Goal: Feedback & Contribution: Submit feedback/report problem

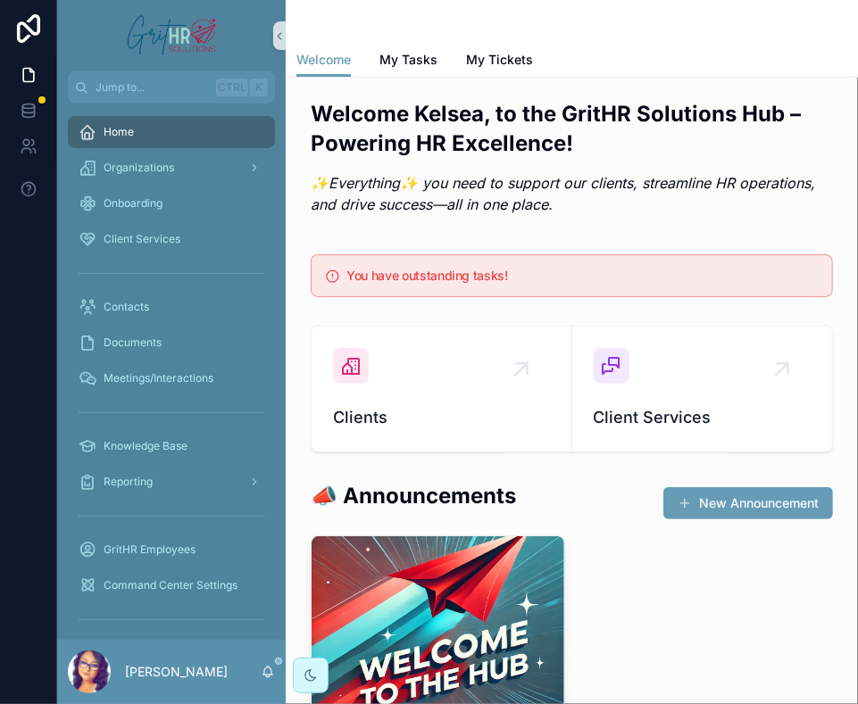
click at [455, 283] on div "You have outstanding tasks!" at bounding box center [581, 278] width 471 height 16
click at [413, 54] on span "My Tasks" at bounding box center [408, 60] width 58 height 18
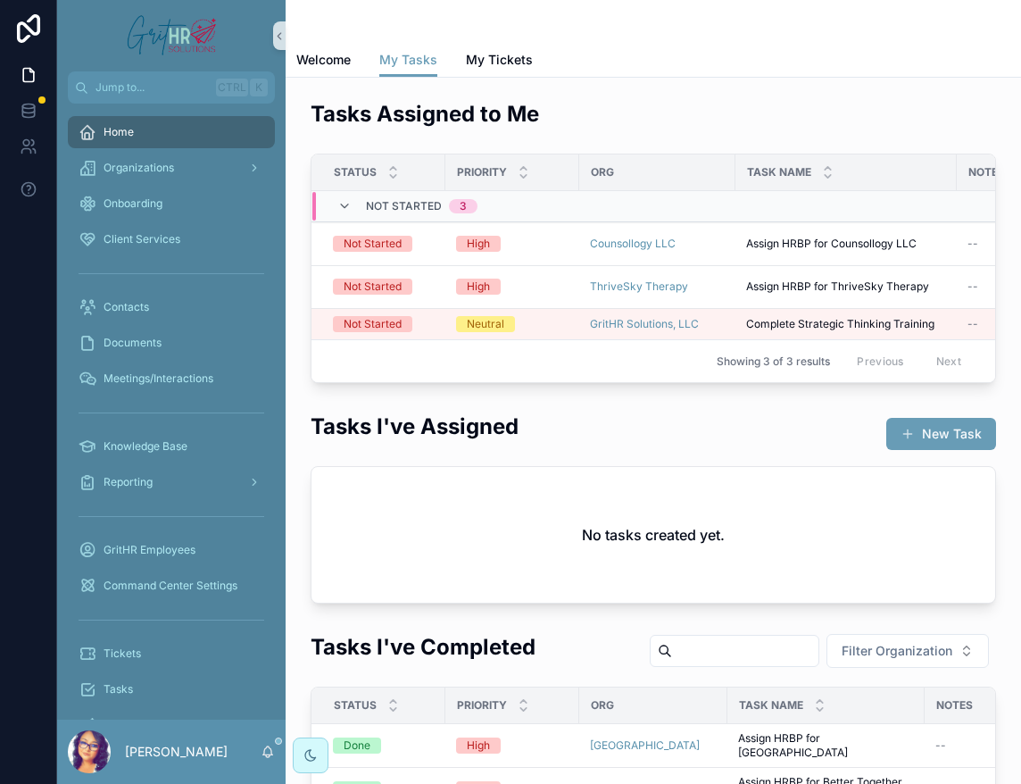
click at [653, 92] on div "Tasks Assigned to Me Status Priority Org Task Name Notes Created Due Date Task …" at bounding box center [653, 241] width 707 height 298
drag, startPoint x: 727, startPoint y: 372, endPoint x: 788, endPoint y: 362, distance: 62.4
click at [796, 367] on div "Showing 3 of 3 results Previous Next" at bounding box center [654, 360] width 684 height 43
click at [633, 367] on div "Showing 3 of 3 results Previous Next" at bounding box center [654, 360] width 684 height 43
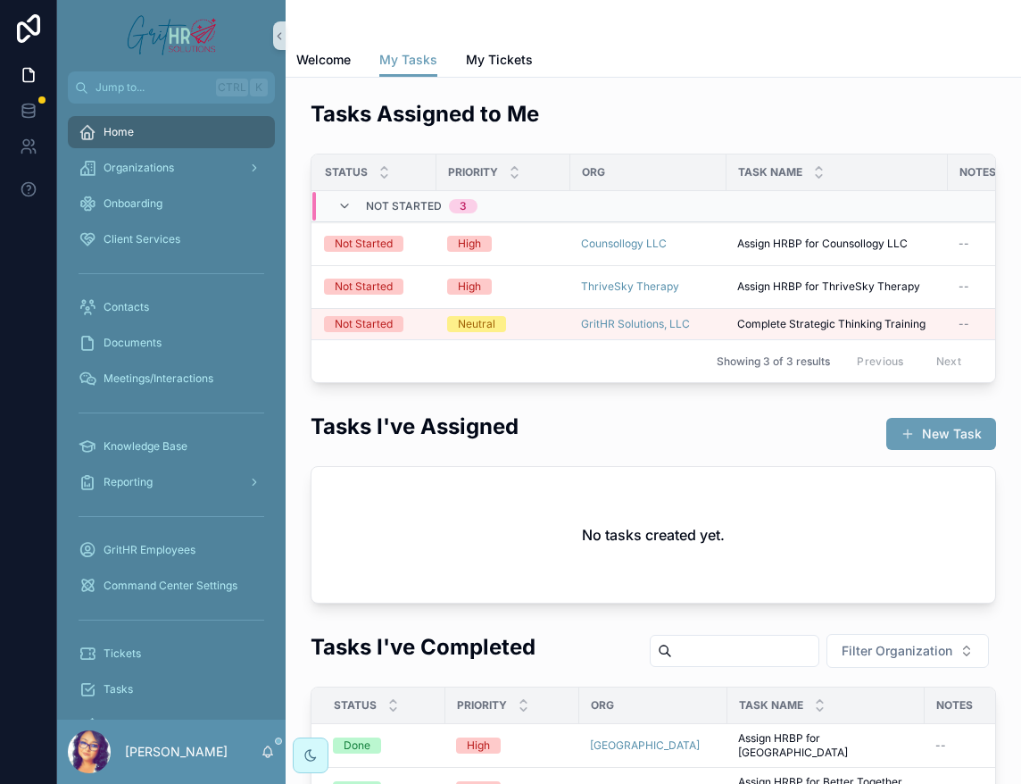
scroll to position [0, 0]
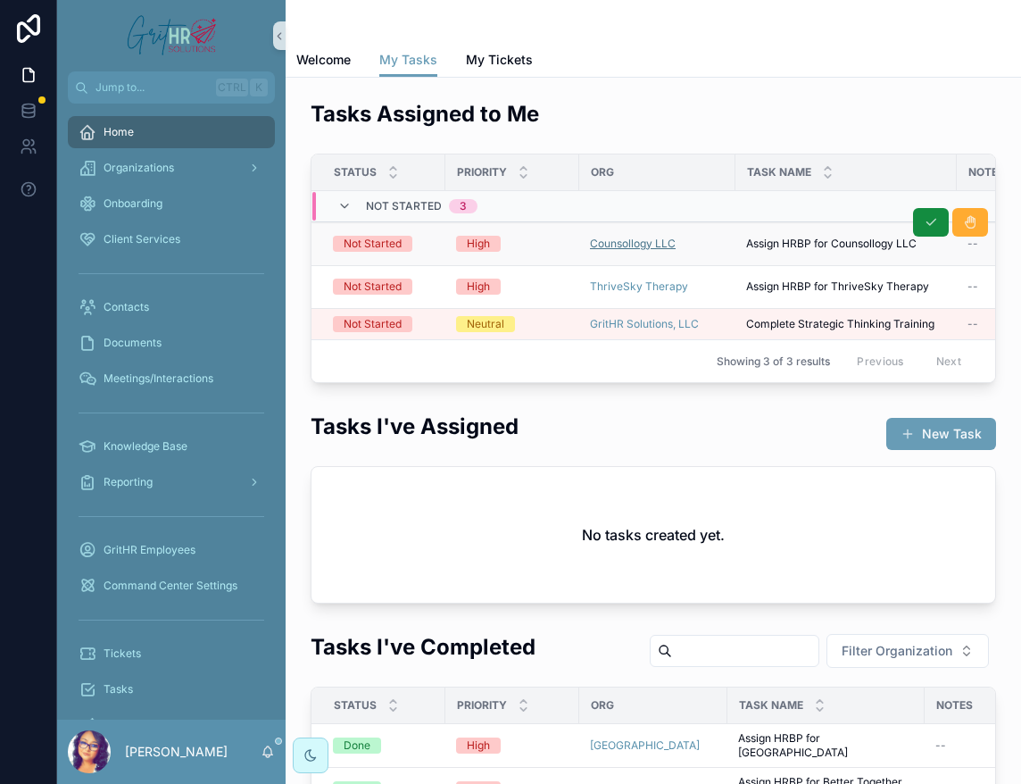
click at [634, 239] on span "Counsollogy LLC" at bounding box center [633, 244] width 86 height 14
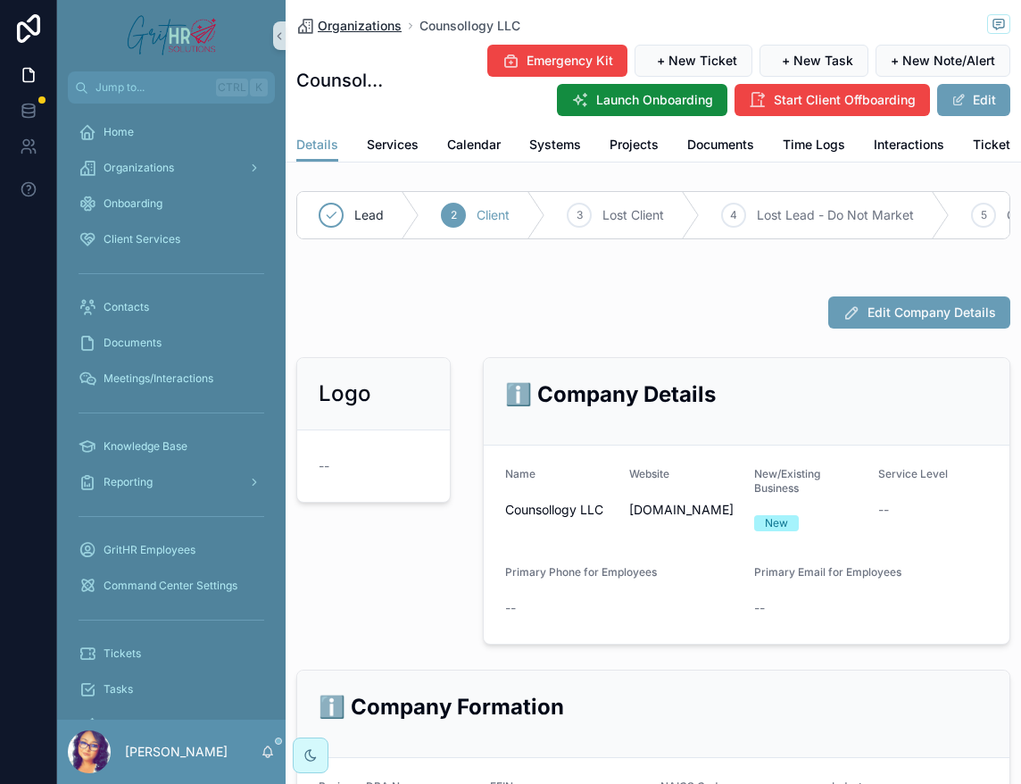
click at [353, 23] on span "Organizations" at bounding box center [360, 26] width 84 height 18
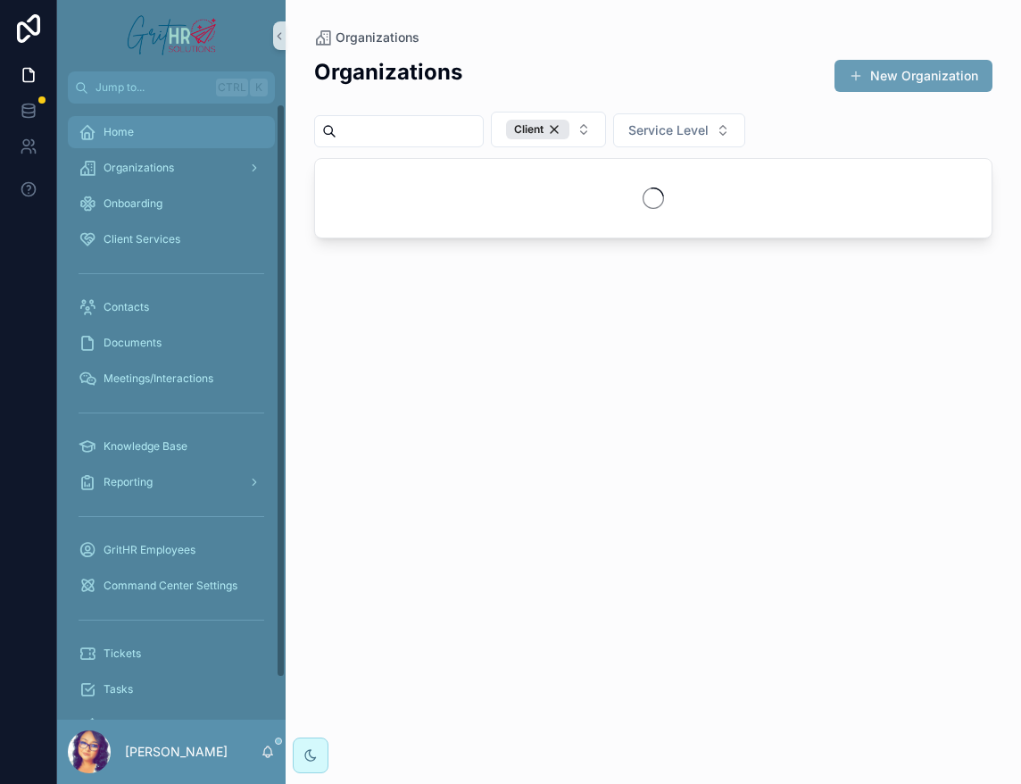
click at [174, 130] on div "Home" at bounding box center [172, 132] width 186 height 29
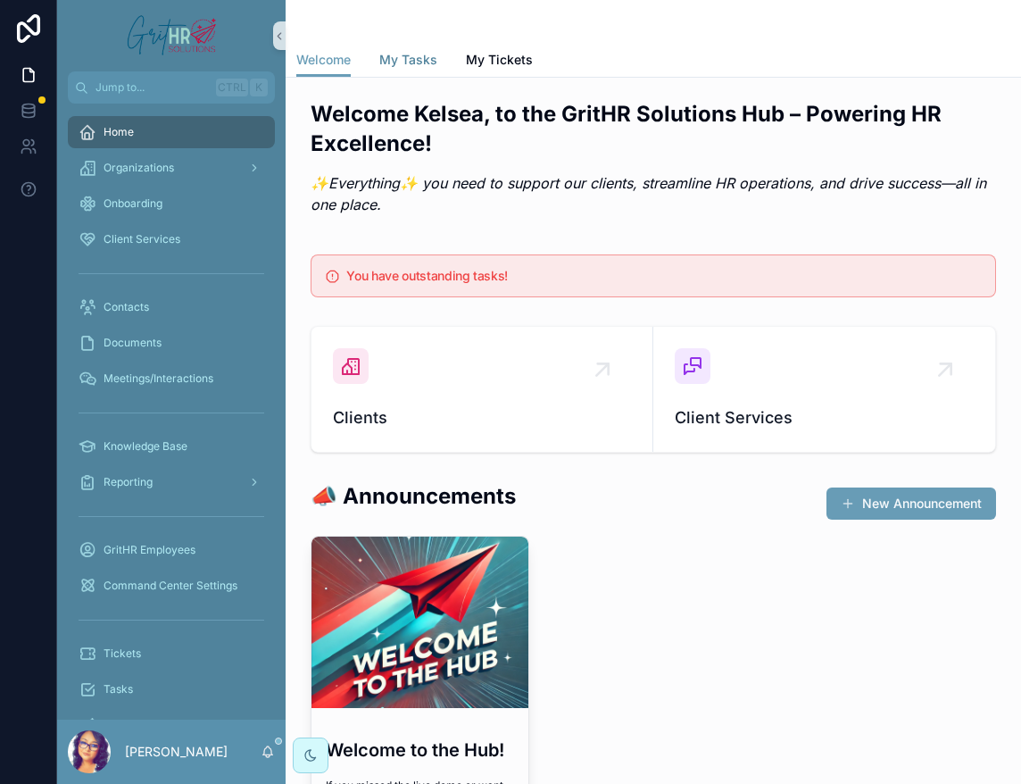
click at [428, 70] on link "My Tasks" at bounding box center [408, 62] width 58 height 36
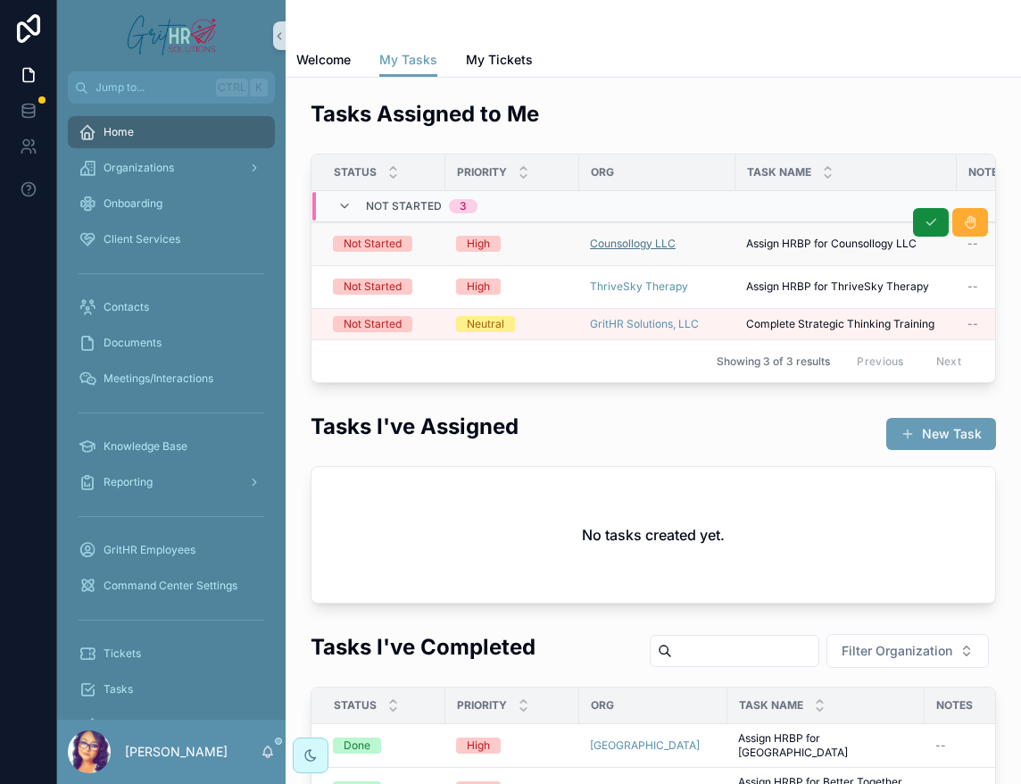
click at [649, 243] on span "Counsollogy LLC" at bounding box center [633, 244] width 86 height 14
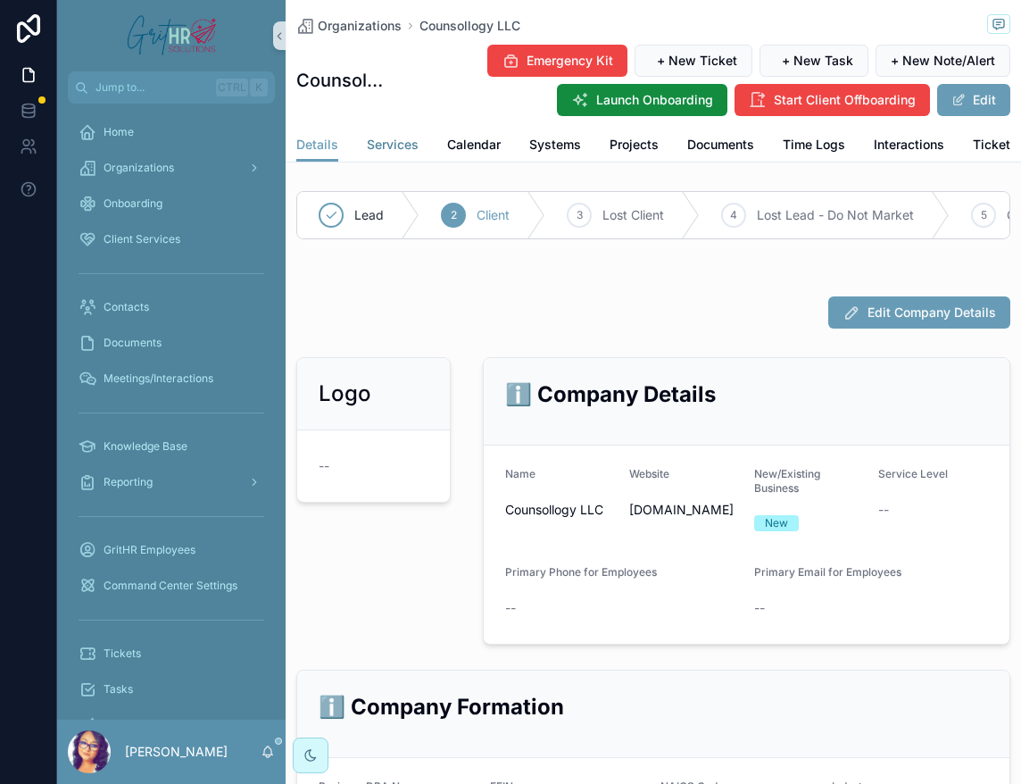
click at [382, 151] on span "Services" at bounding box center [393, 145] width 52 height 18
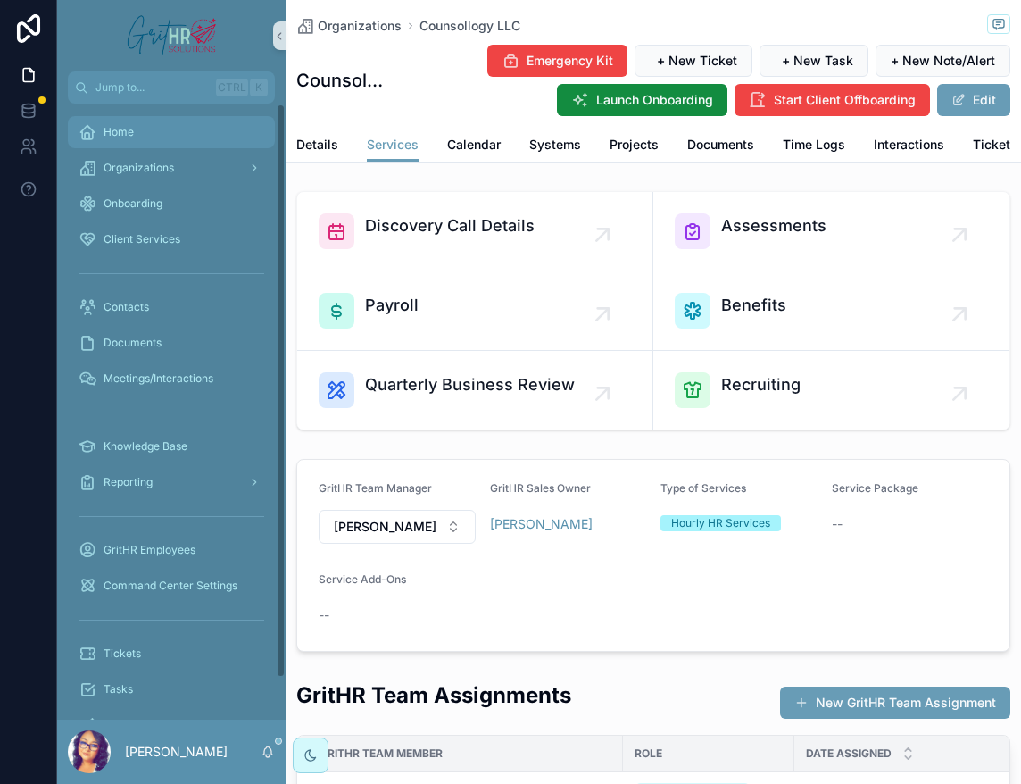
click at [203, 124] on div "Home" at bounding box center [172, 132] width 186 height 29
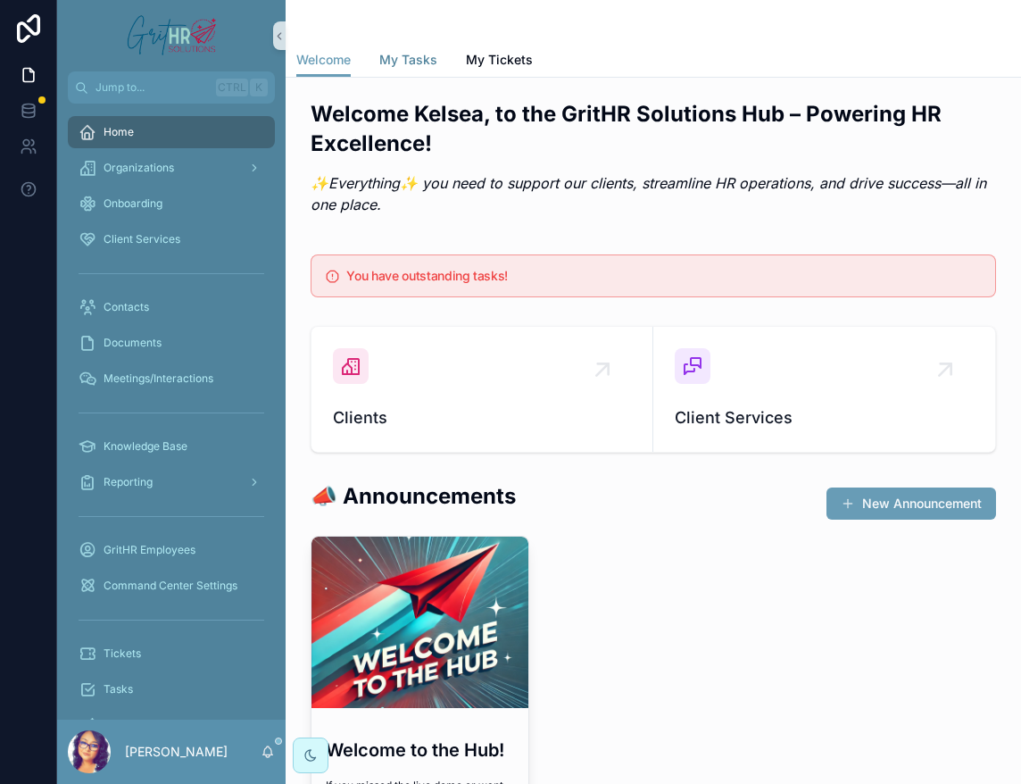
click at [396, 66] on span "My Tasks" at bounding box center [408, 60] width 58 height 18
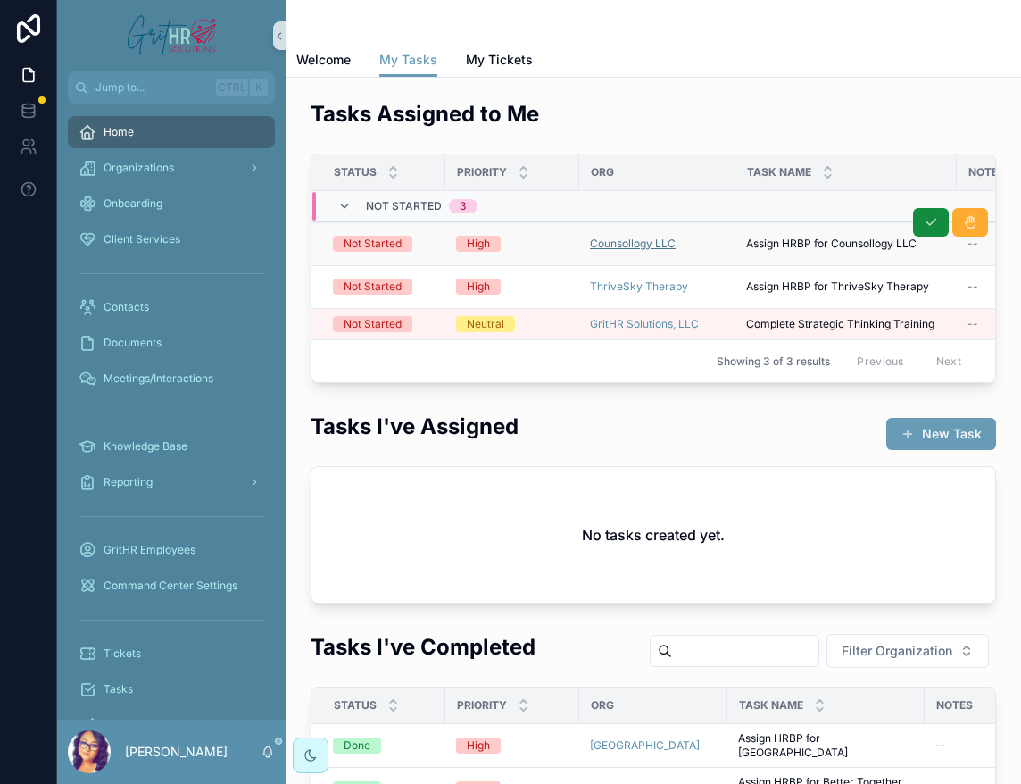
click at [627, 245] on span "Counsollogy LLC" at bounding box center [633, 244] width 86 height 14
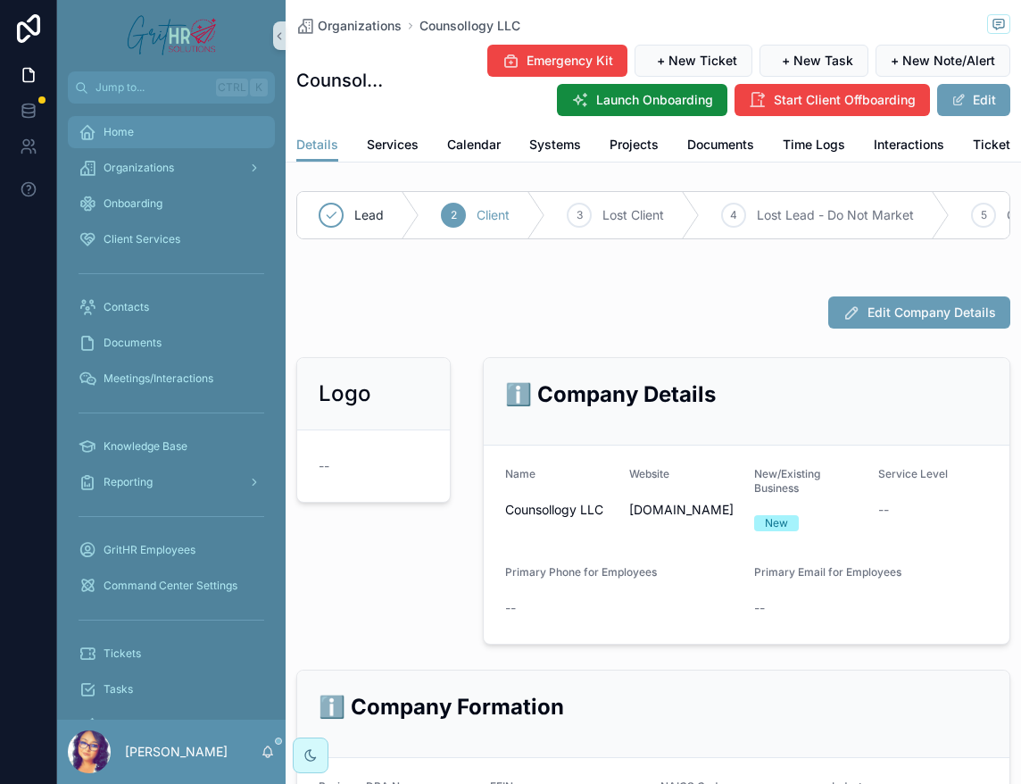
click at [99, 137] on div "Home" at bounding box center [172, 132] width 186 height 29
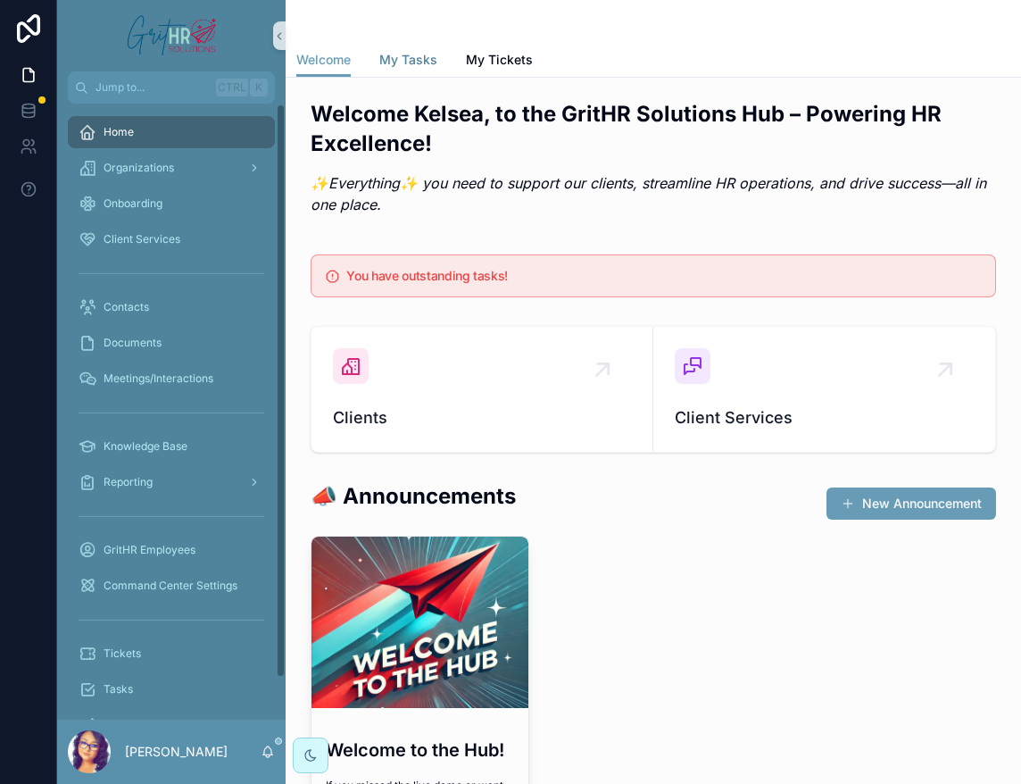
click at [409, 71] on link "My Tasks" at bounding box center [408, 62] width 58 height 36
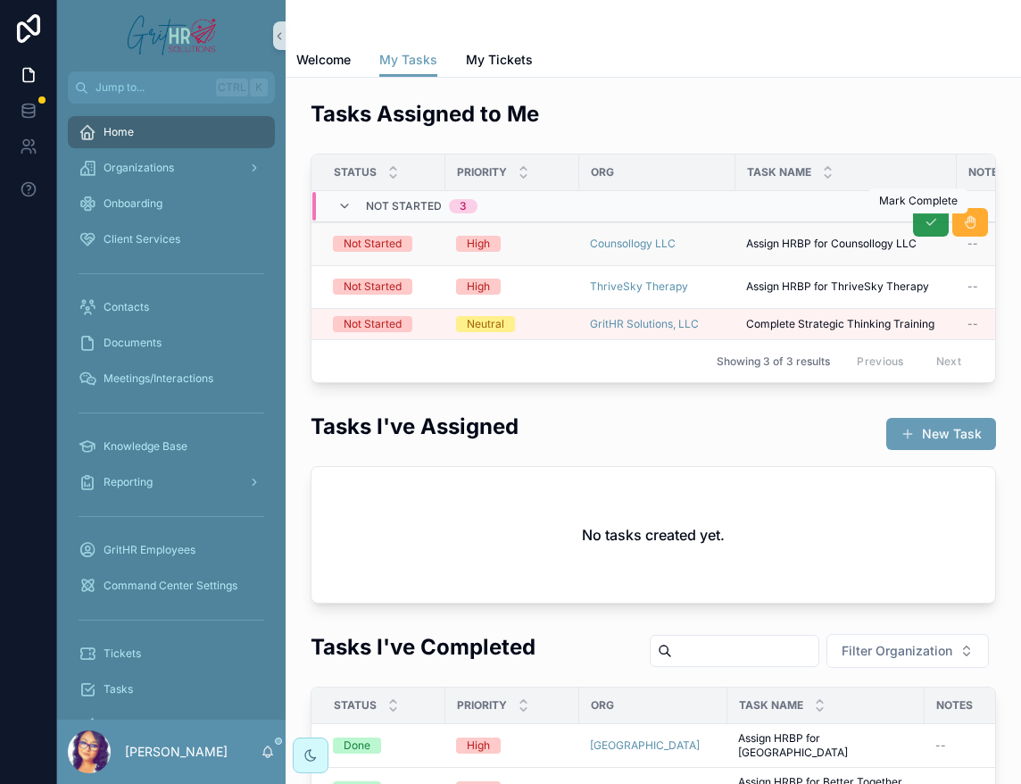
click at [857, 226] on icon "scrollable content" at bounding box center [931, 222] width 14 height 14
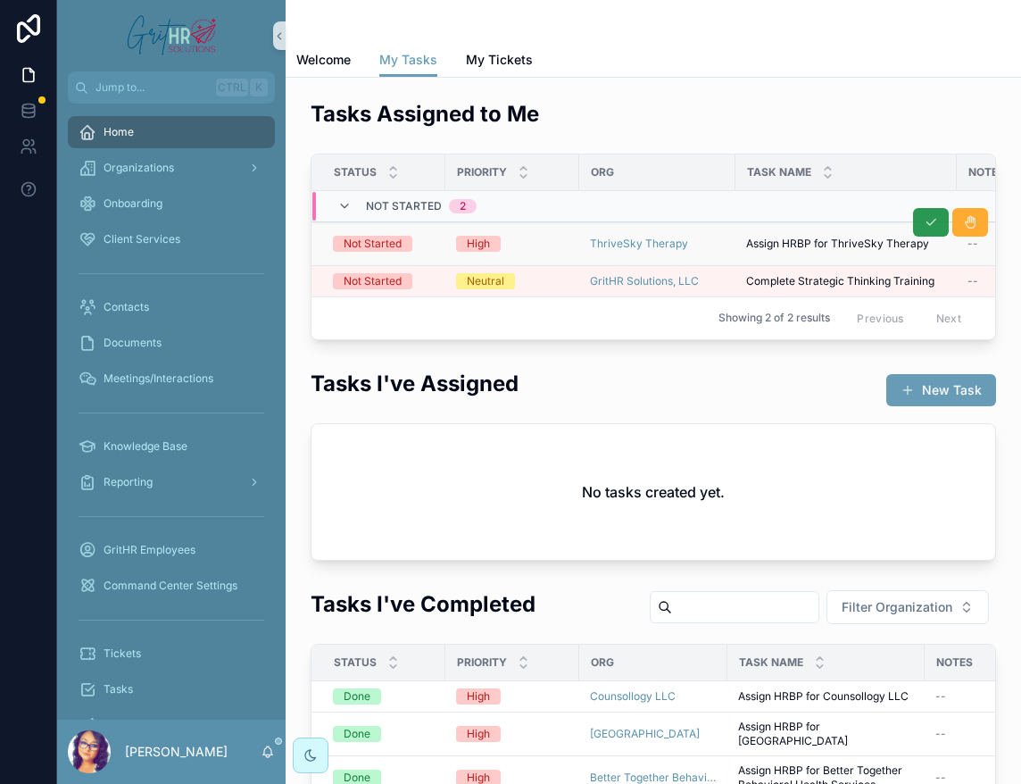
click at [857, 223] on icon "scrollable content" at bounding box center [931, 222] width 14 height 14
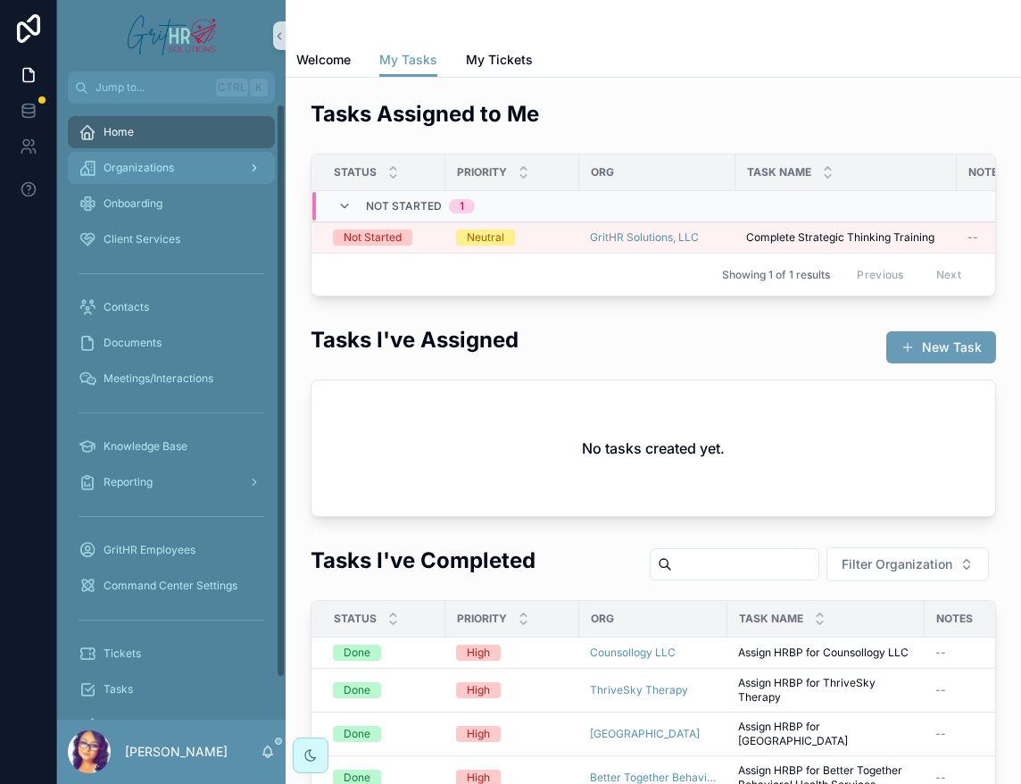
click at [161, 170] on span "Organizations" at bounding box center [139, 168] width 71 height 14
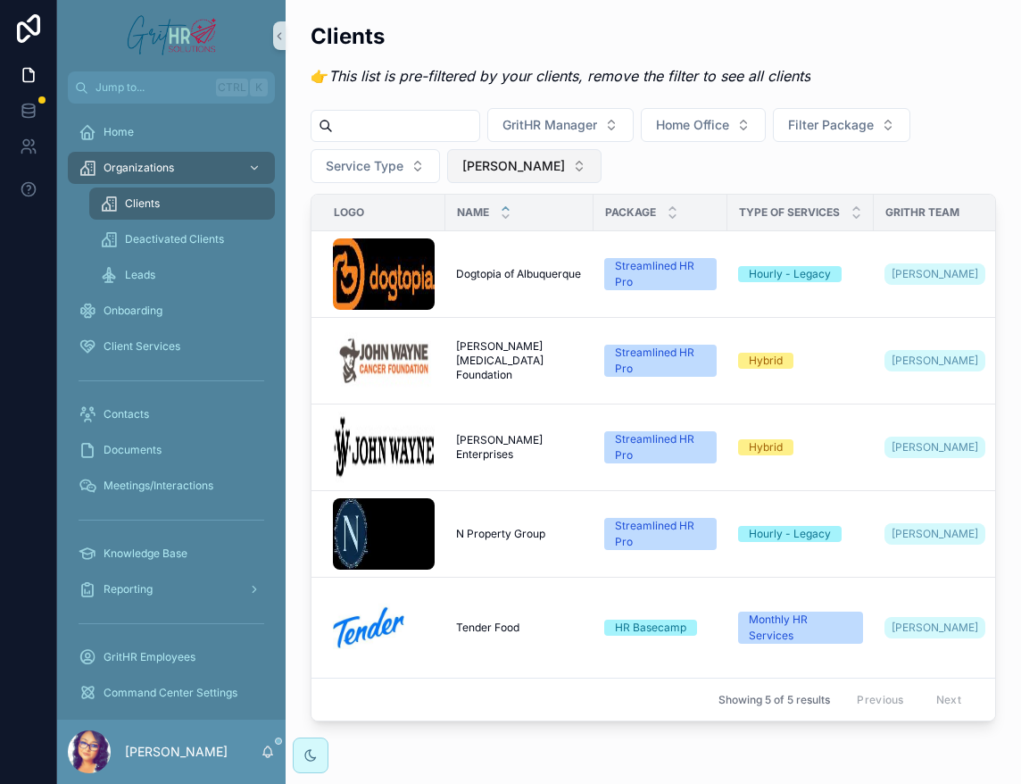
click at [513, 167] on span "[PERSON_NAME]" at bounding box center [513, 166] width 103 height 18
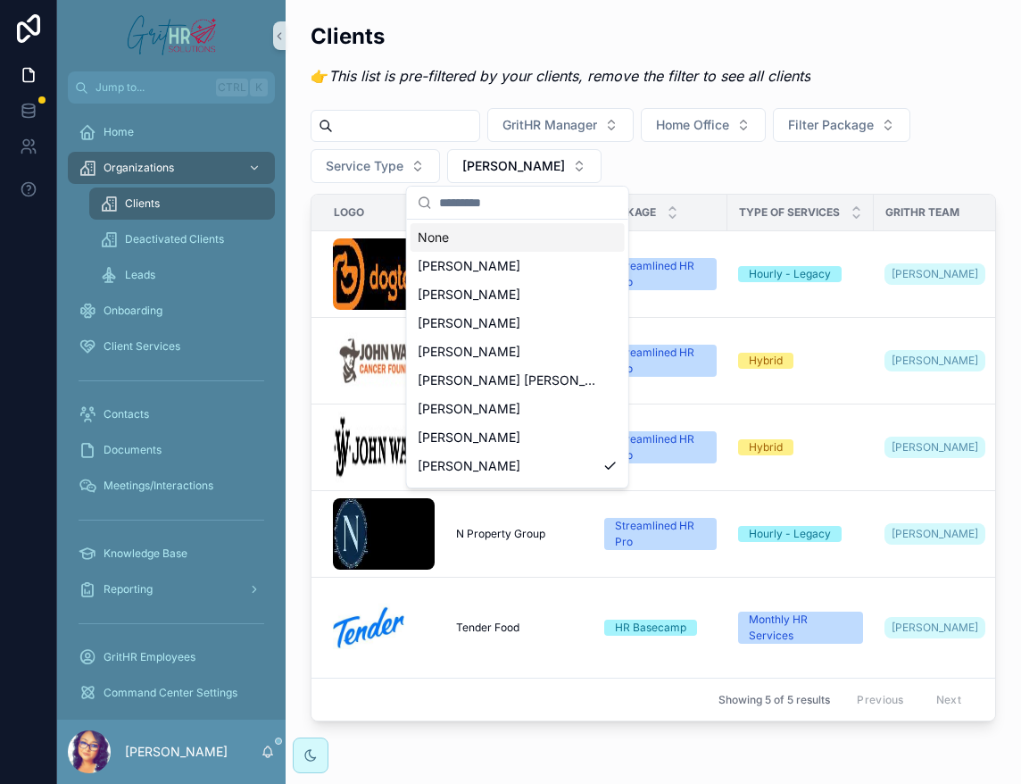
click at [450, 238] on div "None" at bounding box center [518, 237] width 214 height 29
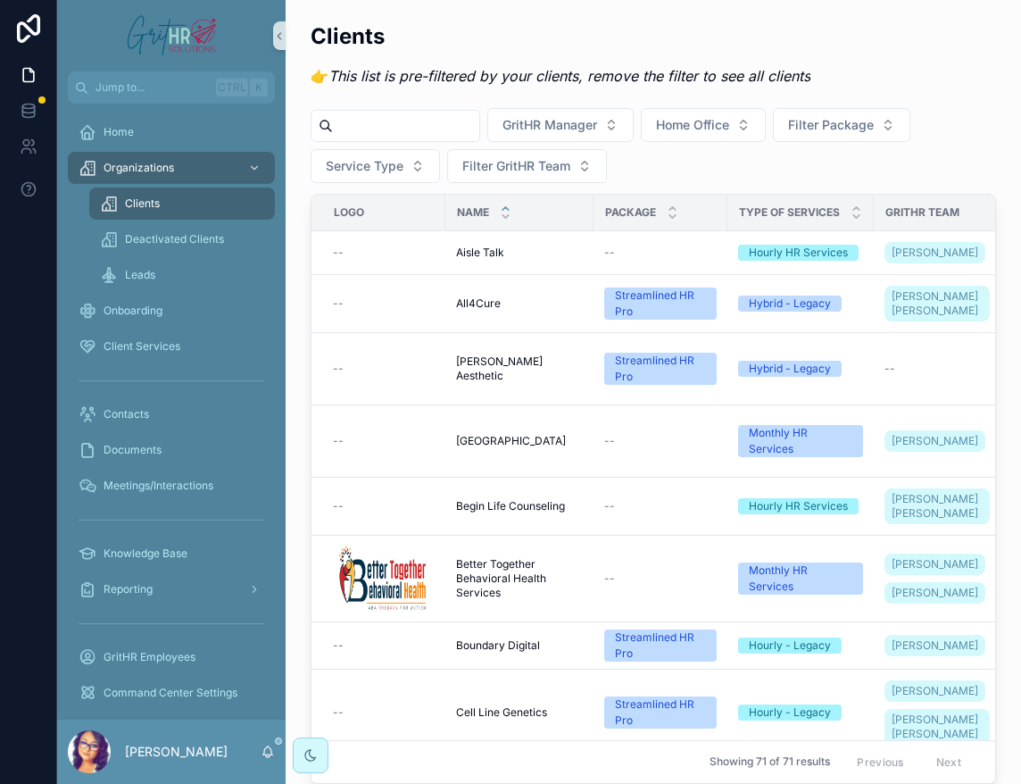
click at [358, 129] on input "scrollable content" at bounding box center [406, 125] width 146 height 25
type input "******"
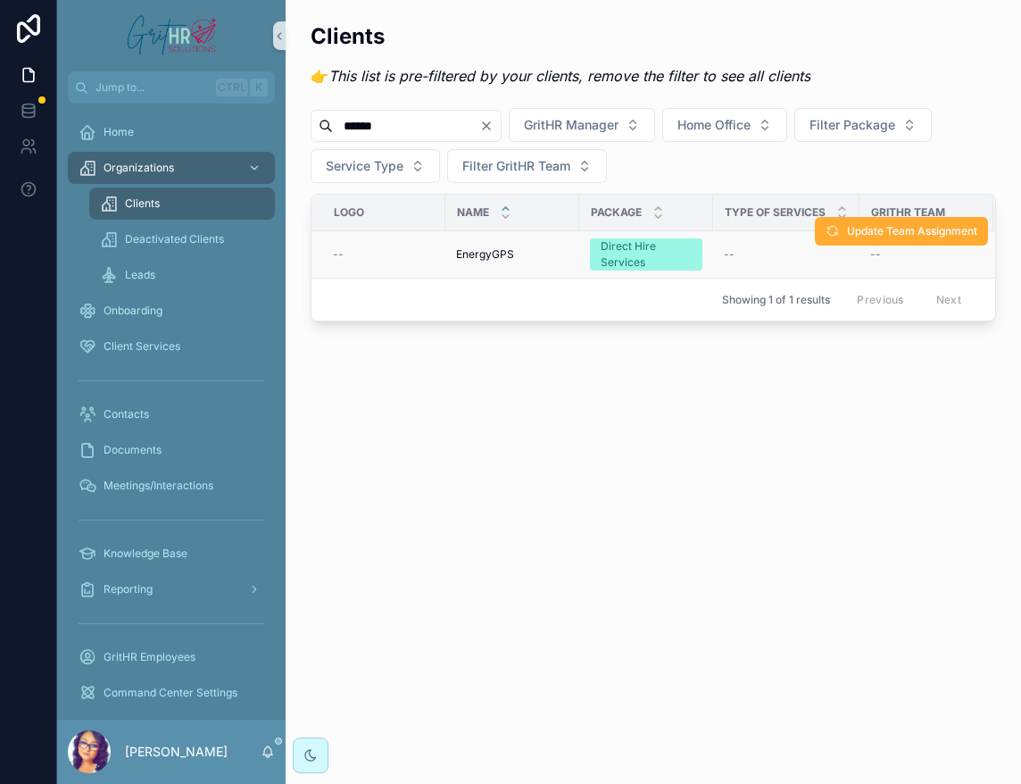
click at [486, 258] on span "EnergyGPS" at bounding box center [485, 254] width 58 height 14
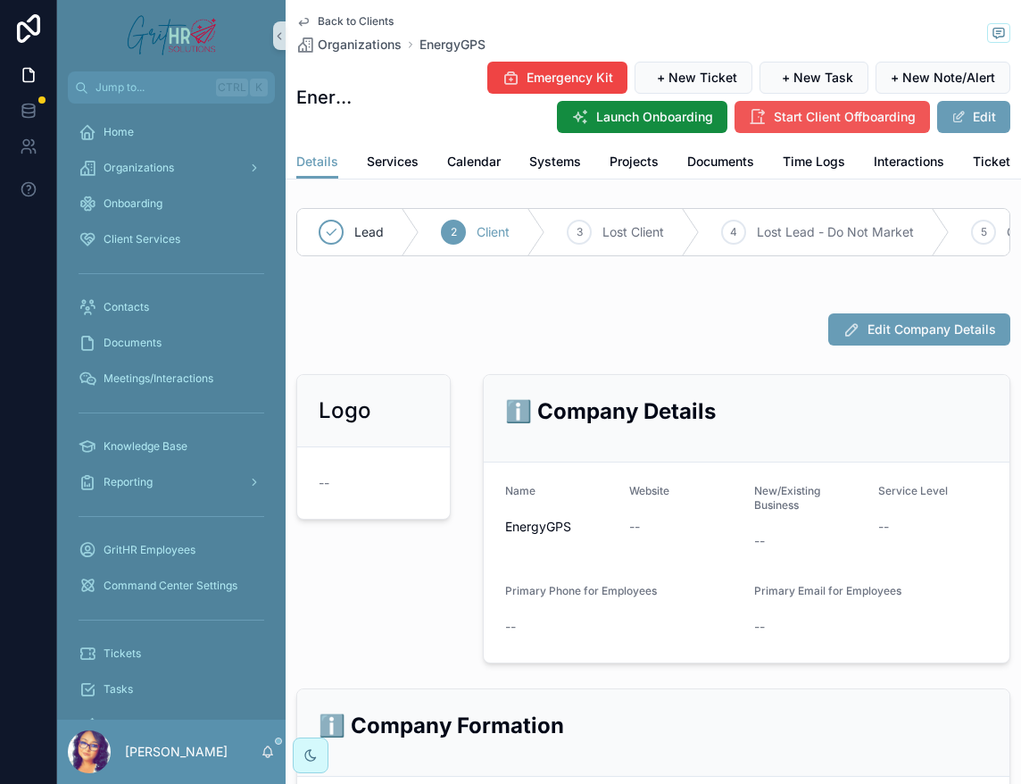
click at [774, 125] on span "Start Client Offboarding" at bounding box center [845, 117] width 142 height 18
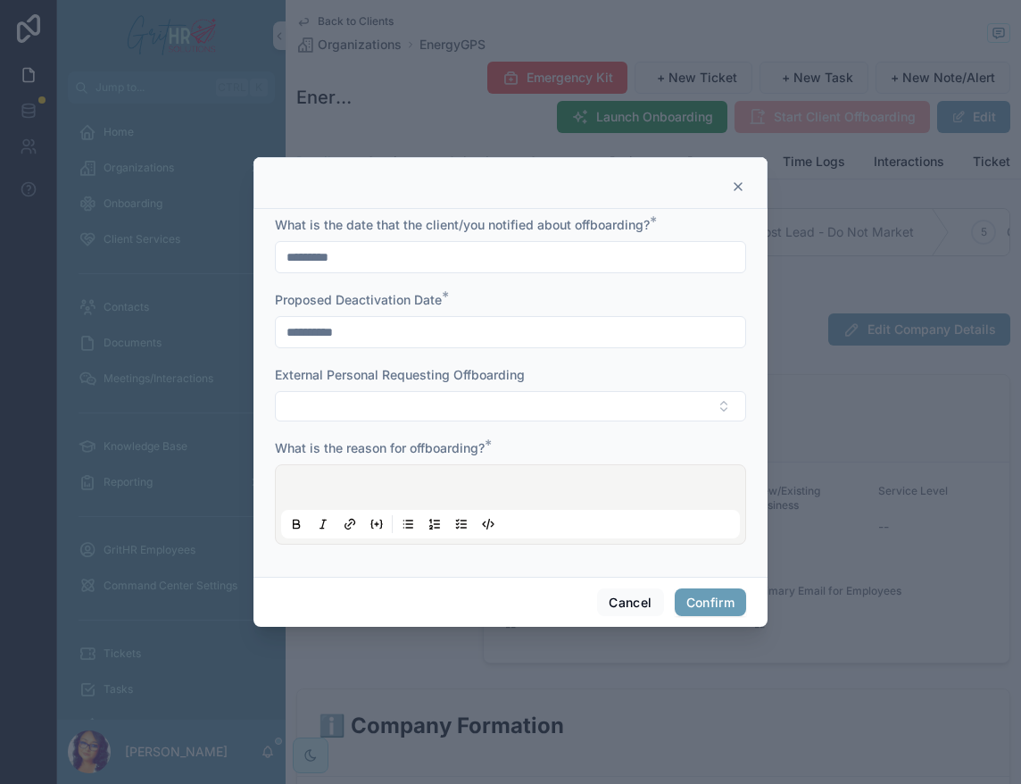
click at [371, 261] on input "*********" at bounding box center [511, 257] width 470 height 25
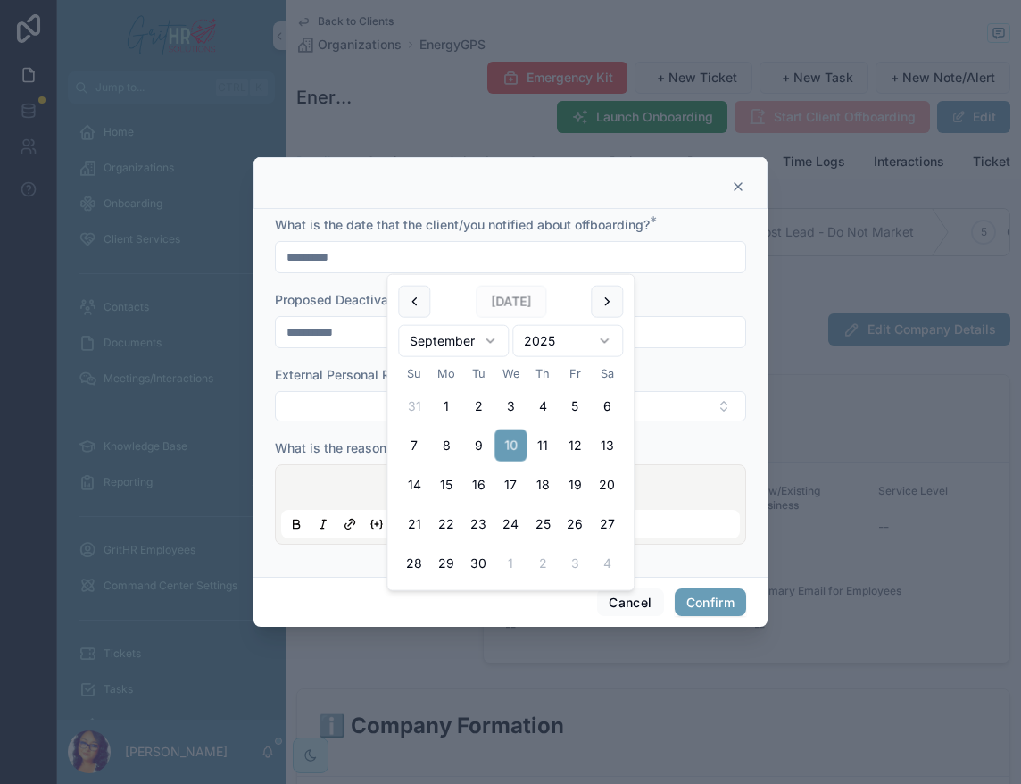
click at [354, 329] on input "**********" at bounding box center [511, 332] width 470 height 25
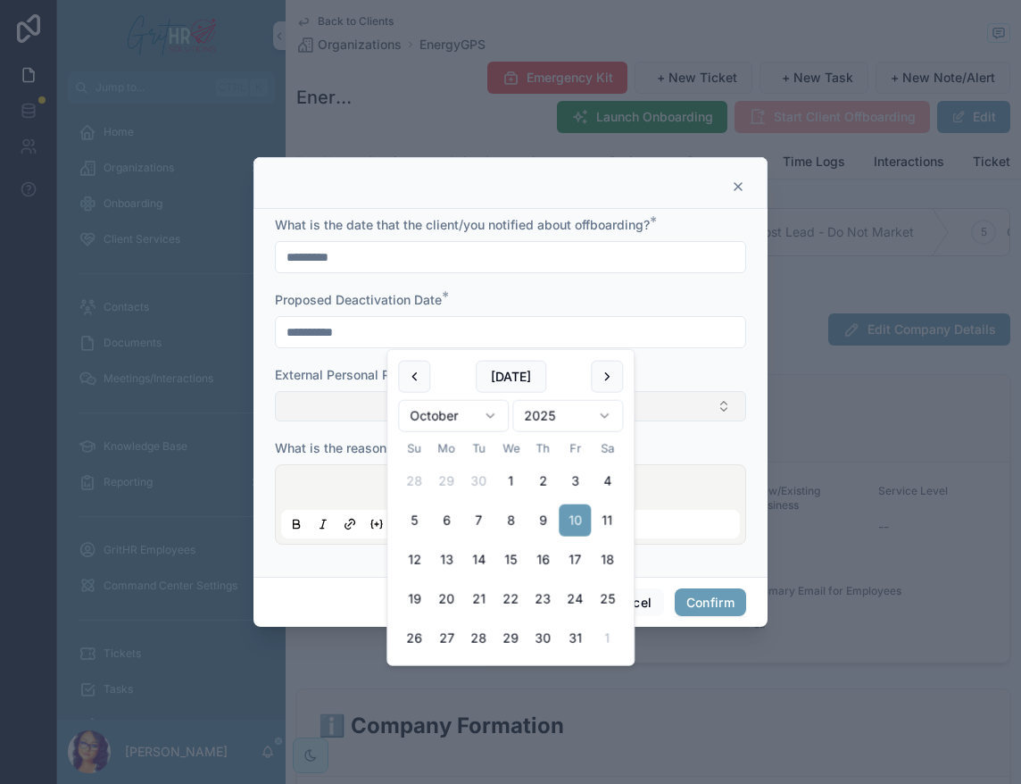
click at [320, 413] on button "Select Button" at bounding box center [510, 406] width 471 height 30
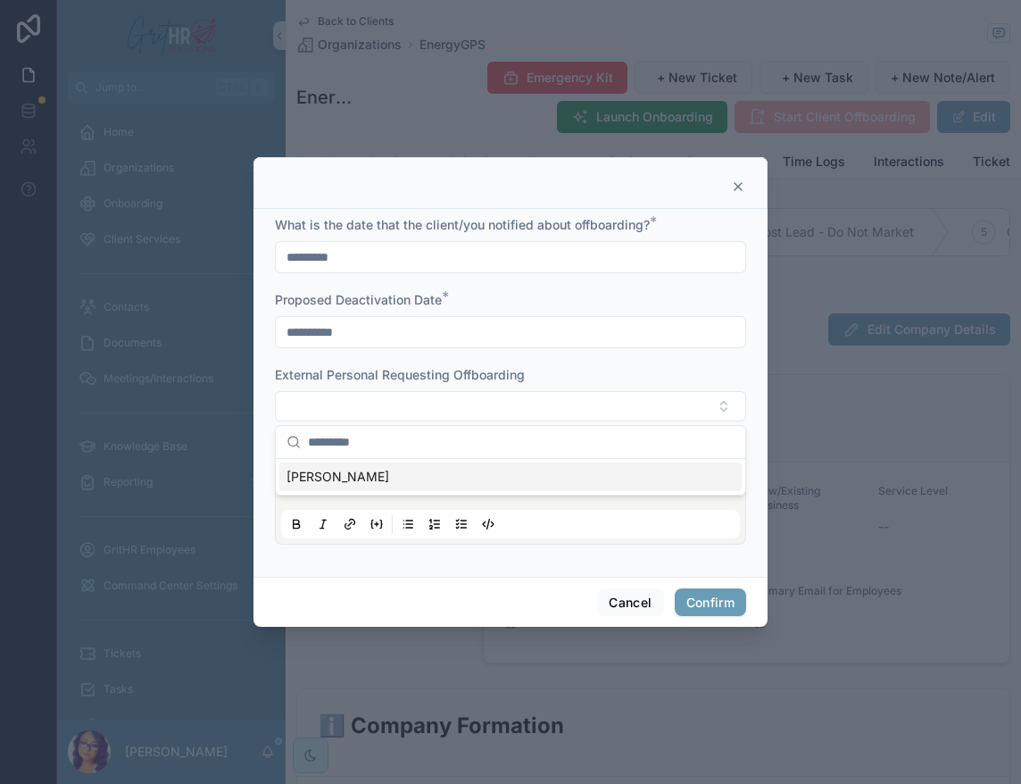
click at [559, 349] on form "**********" at bounding box center [510, 389] width 471 height 346
click at [295, 256] on input "*********" at bounding box center [511, 257] width 470 height 25
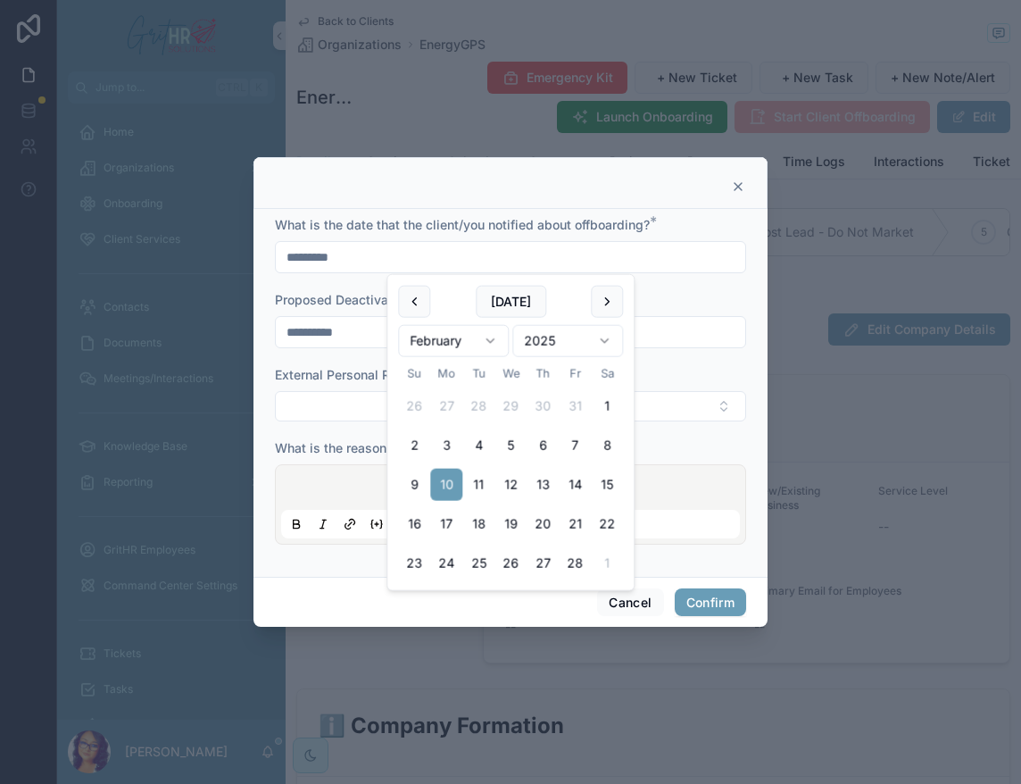
type input "*********"
click at [343, 335] on input "**********" at bounding box center [511, 332] width 470 height 25
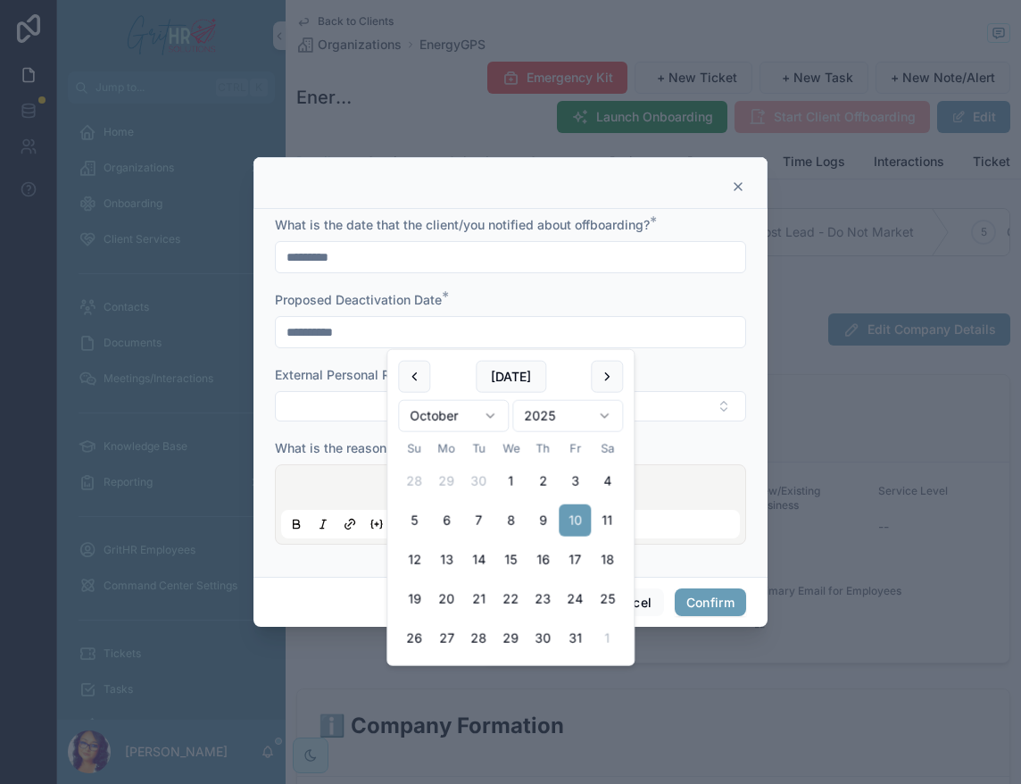
drag, startPoint x: 364, startPoint y: 333, endPoint x: 247, endPoint y: 345, distance: 117.6
click at [247, 345] on div "**********" at bounding box center [510, 392] width 1021 height 784
type input "*********"
click at [553, 286] on form "What is the date that the client/you notified about offboarding? * ********* Pr…" at bounding box center [510, 389] width 471 height 346
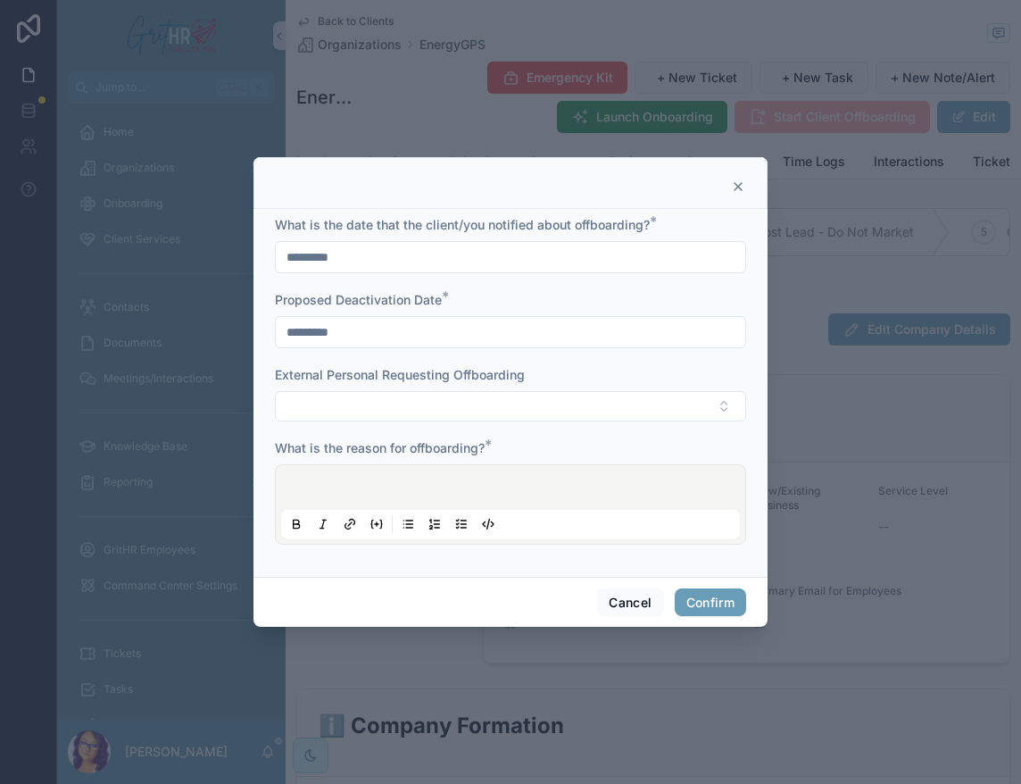
click at [389, 491] on div at bounding box center [510, 504] width 459 height 68
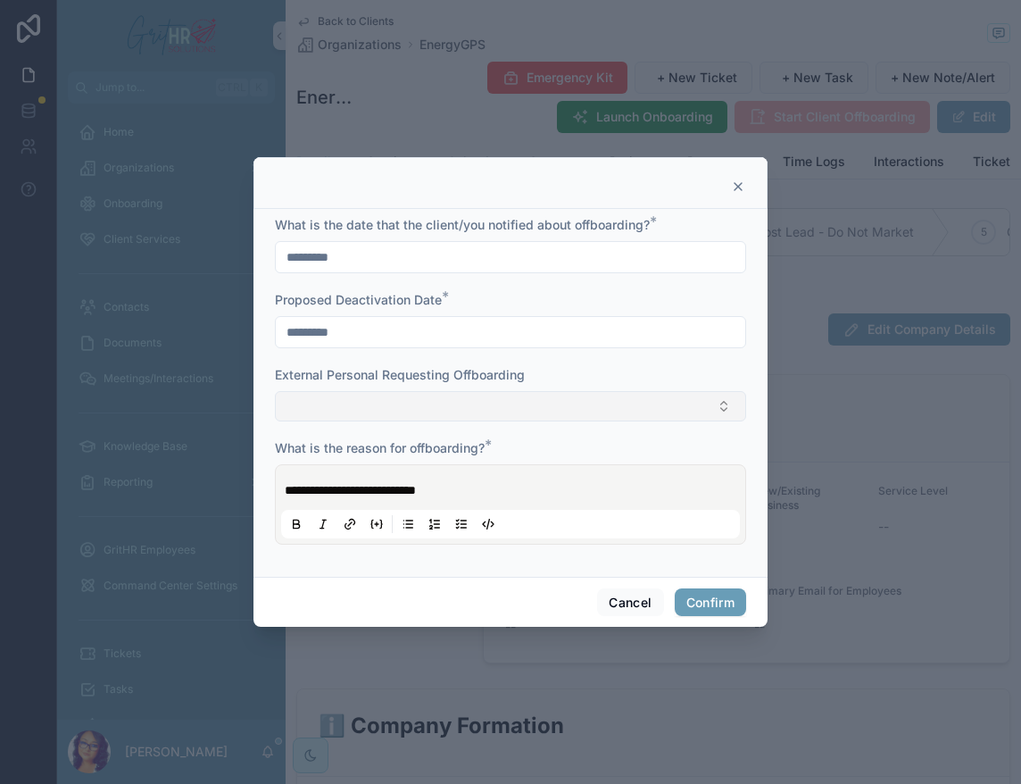
click at [412, 403] on button "Select Button" at bounding box center [510, 406] width 471 height 30
click at [465, 406] on button "Select Button" at bounding box center [510, 406] width 471 height 30
click at [527, 170] on div at bounding box center [511, 183] width 514 height 52
click at [723, 610] on button "Confirm" at bounding box center [710, 602] width 71 height 29
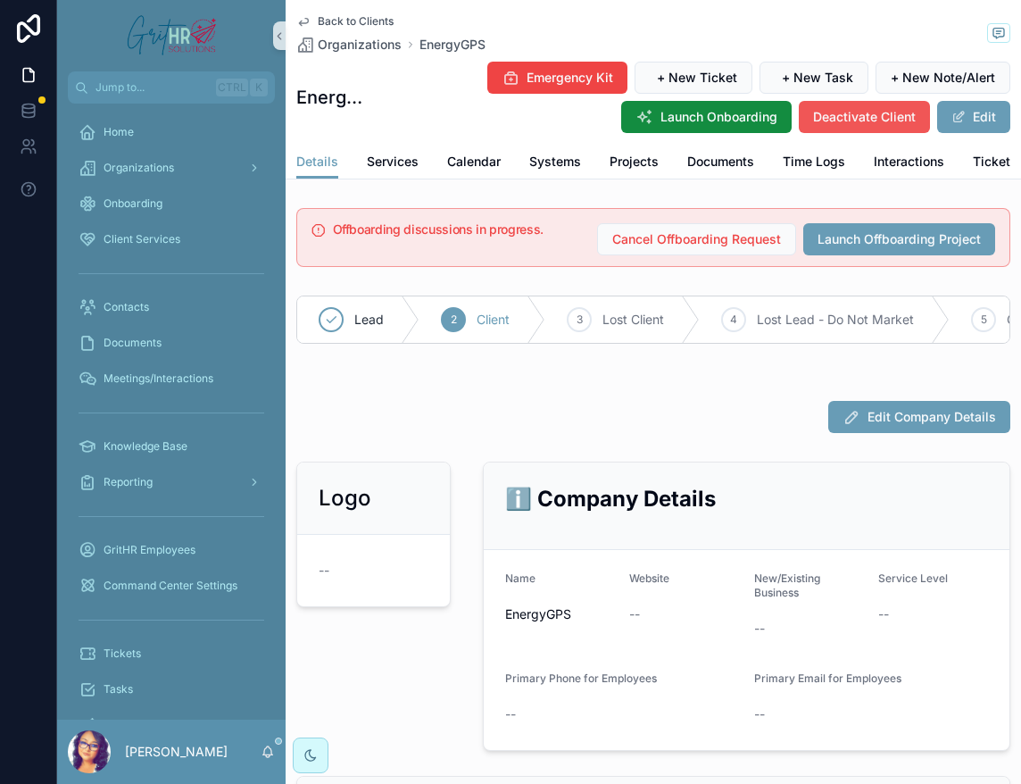
click at [825, 122] on span "Deactivate Client" at bounding box center [864, 117] width 103 height 18
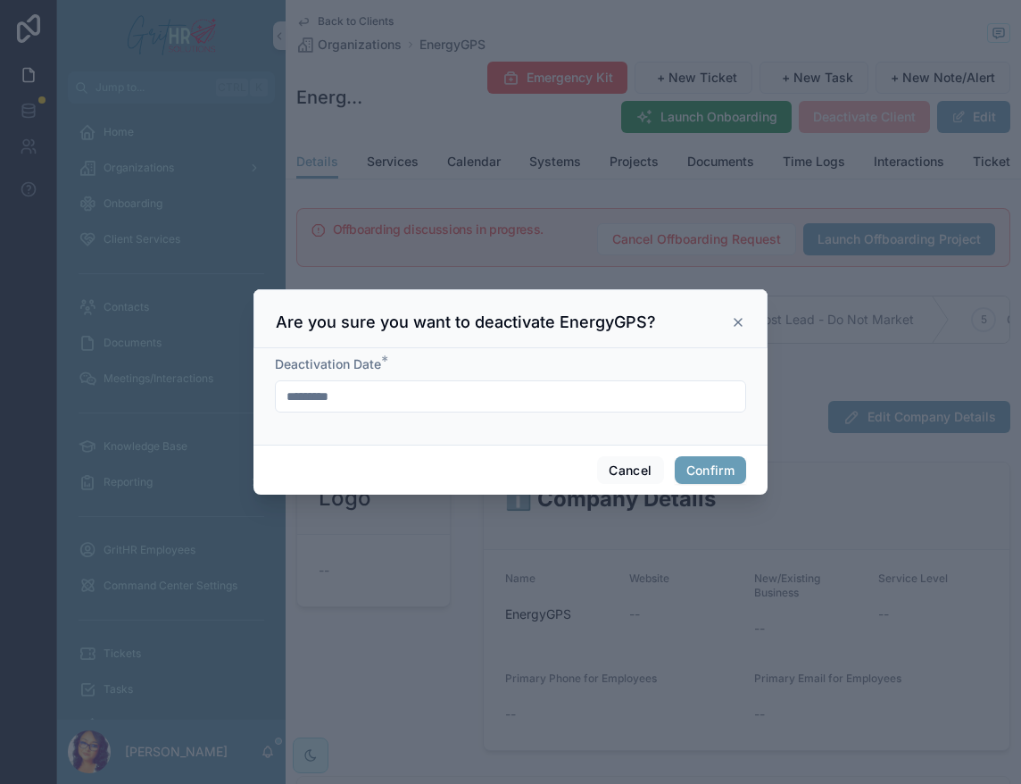
click at [293, 395] on input "*********" at bounding box center [511, 396] width 470 height 25
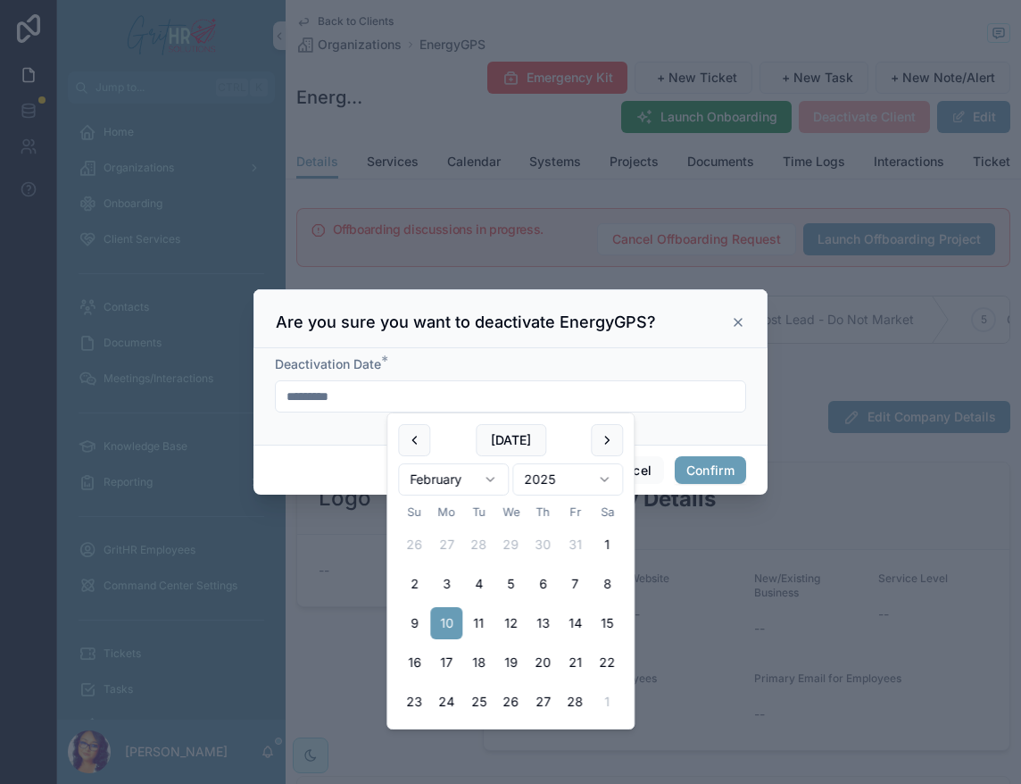
type input "*********"
click at [327, 439] on div "Deactivation Date * *********" at bounding box center [511, 396] width 514 height 96
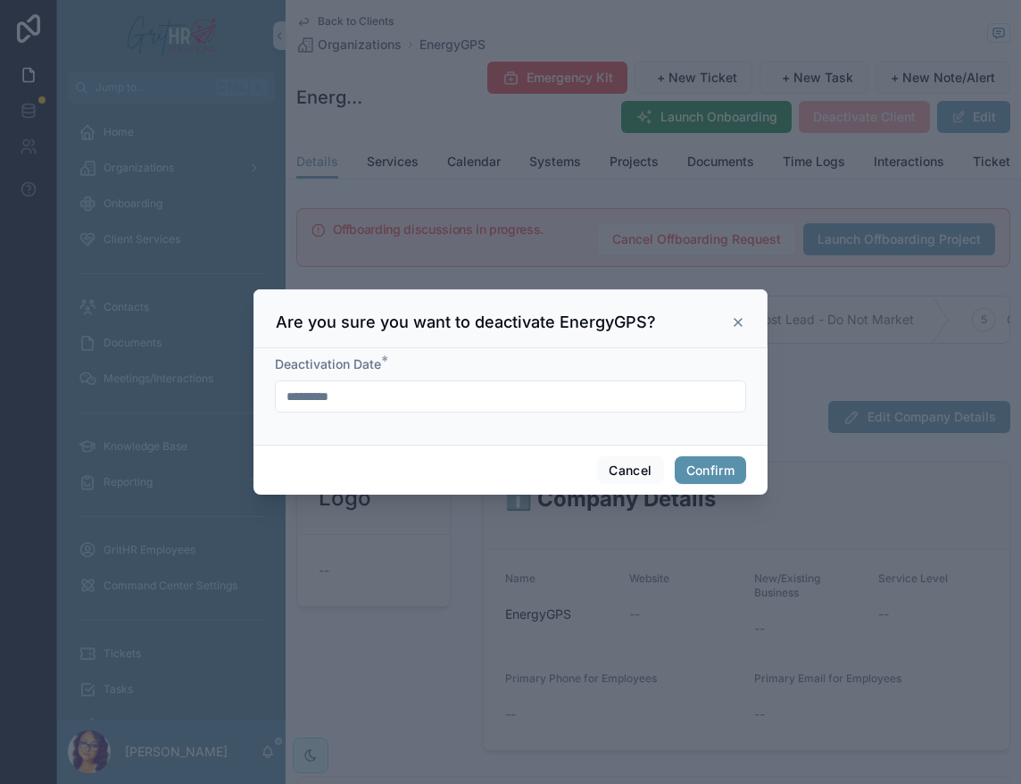
click at [694, 465] on button "Confirm" at bounding box center [710, 470] width 71 height 29
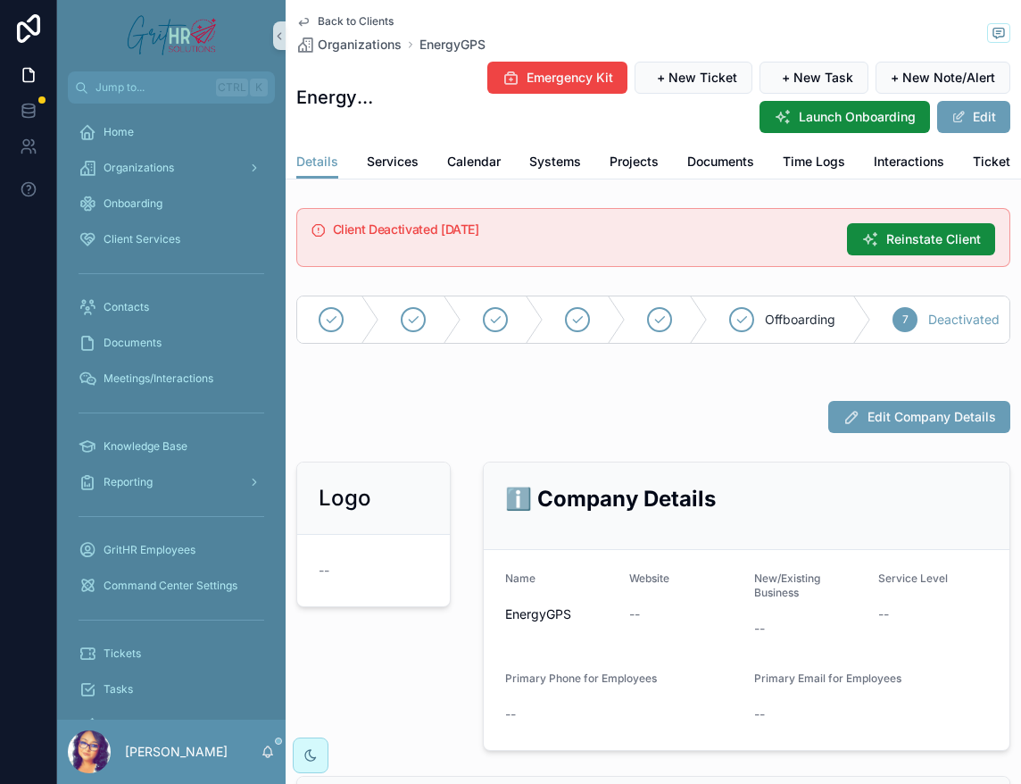
click at [514, 433] on div "Edit Company Details" at bounding box center [653, 417] width 714 height 32
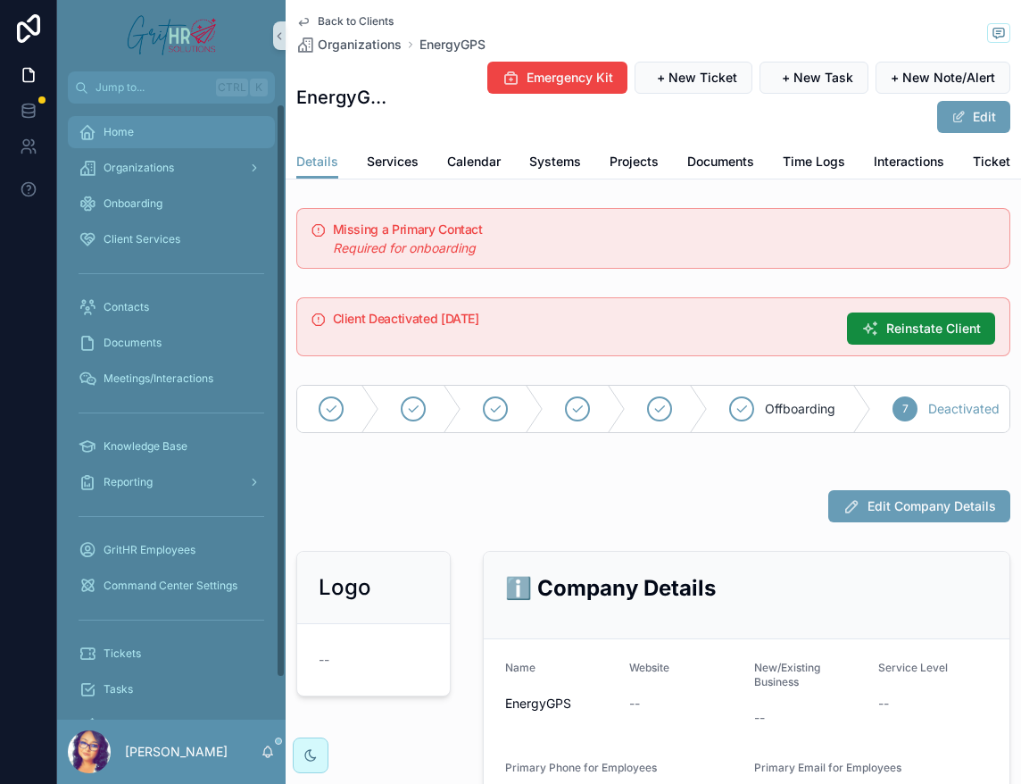
click at [129, 138] on span "Home" at bounding box center [119, 132] width 30 height 14
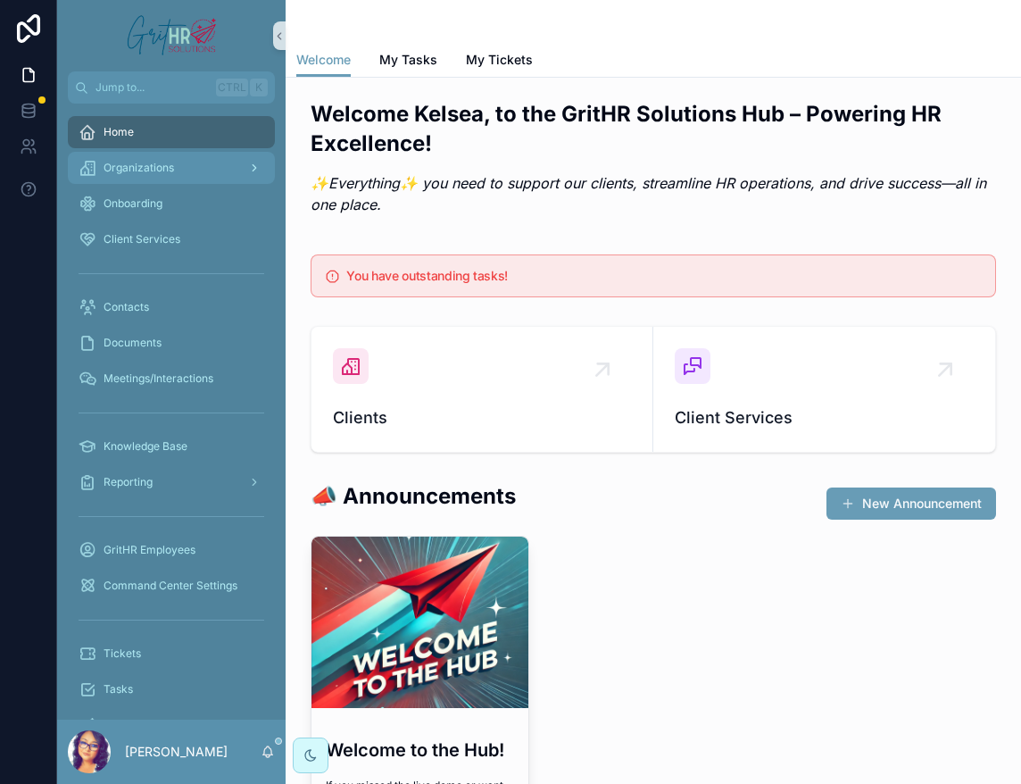
click at [123, 164] on span "Organizations" at bounding box center [139, 168] width 71 height 14
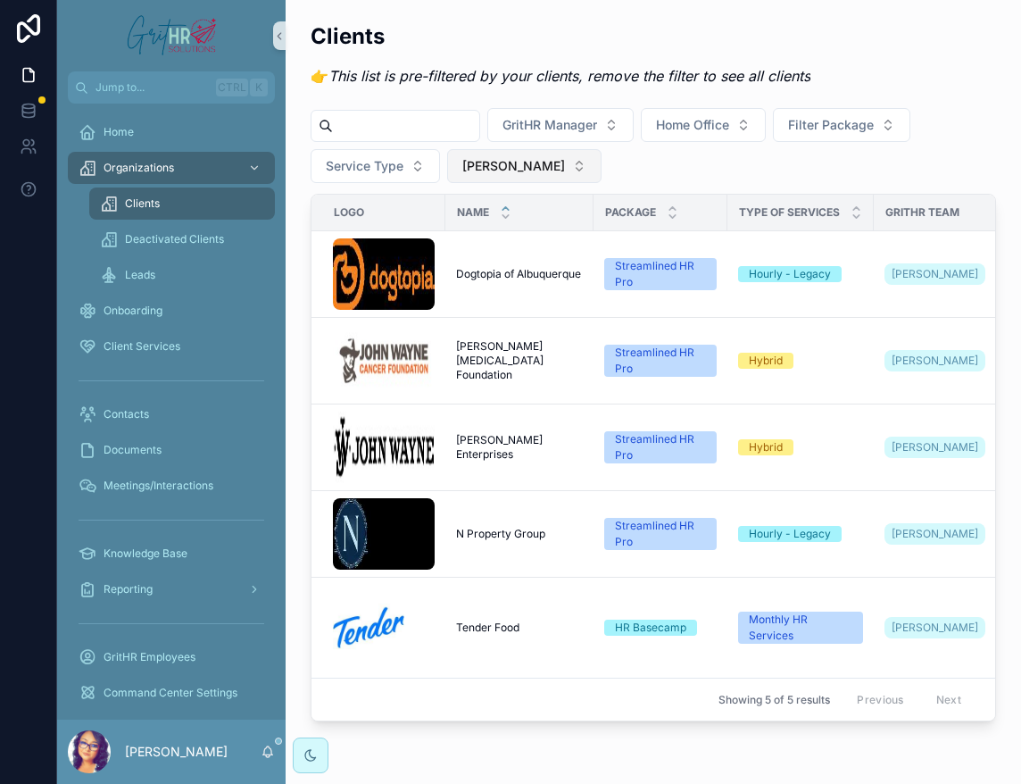
click at [561, 160] on button "[PERSON_NAME]" at bounding box center [524, 166] width 154 height 34
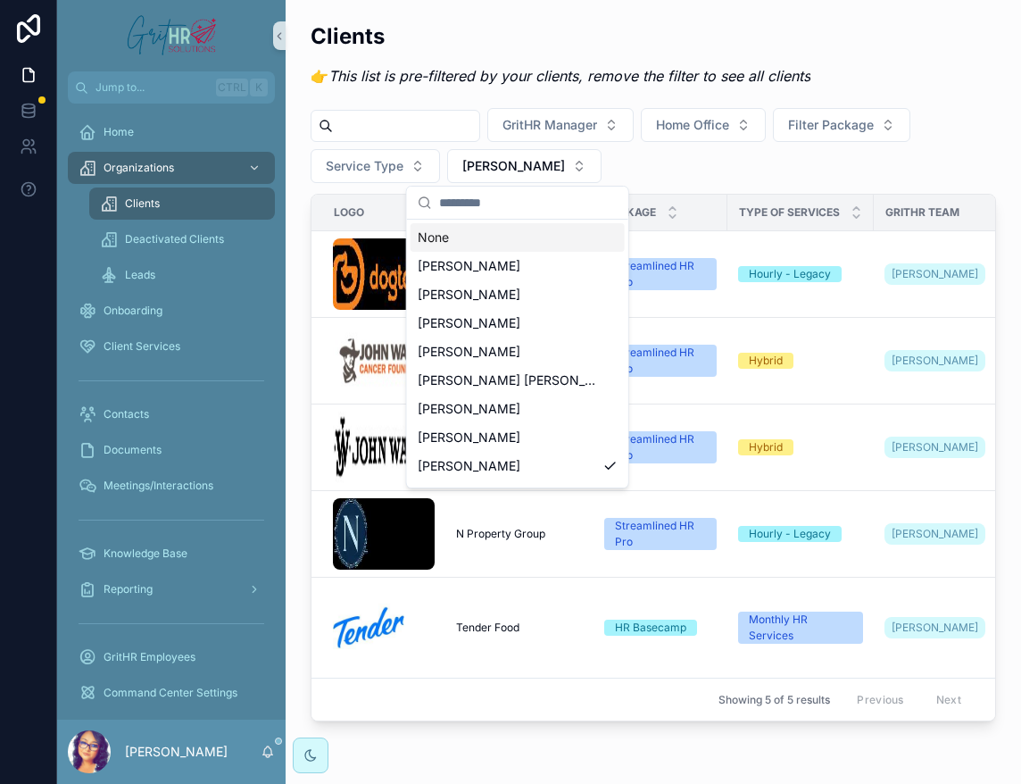
click at [521, 205] on input "scrollable content" at bounding box center [528, 203] width 179 height 32
click at [486, 232] on div "None" at bounding box center [518, 237] width 214 height 29
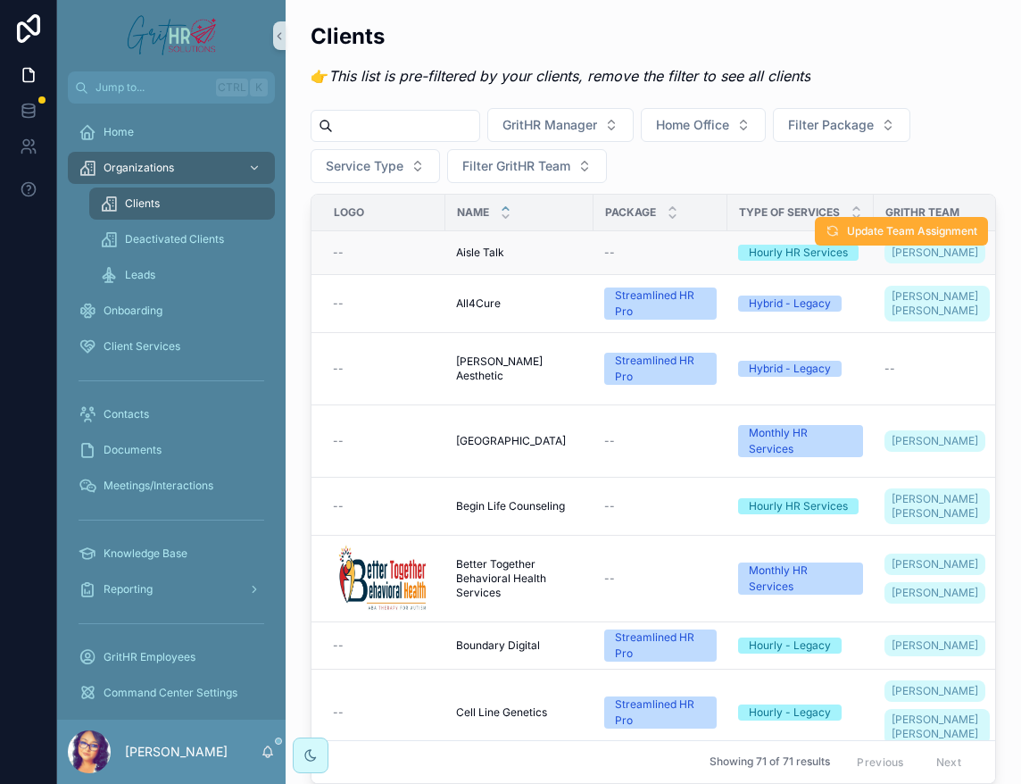
click at [445, 239] on td "Aisle Talk Aisle Talk" at bounding box center [519, 253] width 148 height 44
click at [395, 128] on input "scrollable content" at bounding box center [406, 125] width 146 height 25
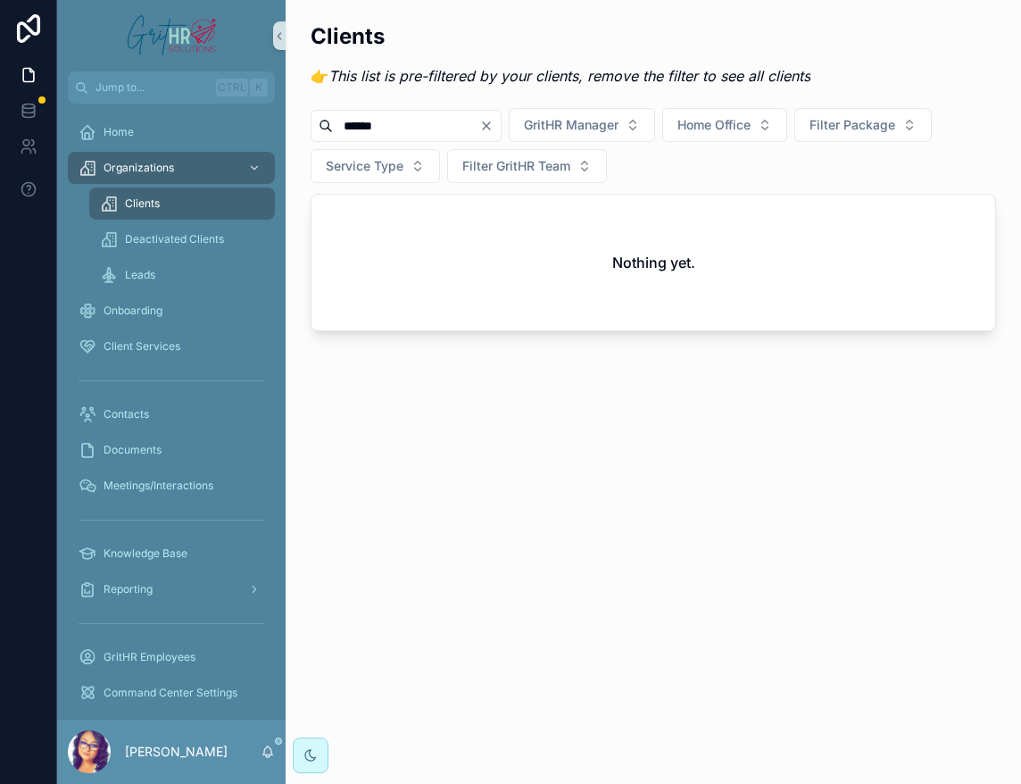
type input "******"
click at [552, 368] on div "Clients 👉 This list is pre-filtered by your clients, remove the filter to see a…" at bounding box center [654, 226] width 736 height 453
click at [494, 129] on icon "Clear" at bounding box center [486, 126] width 14 height 14
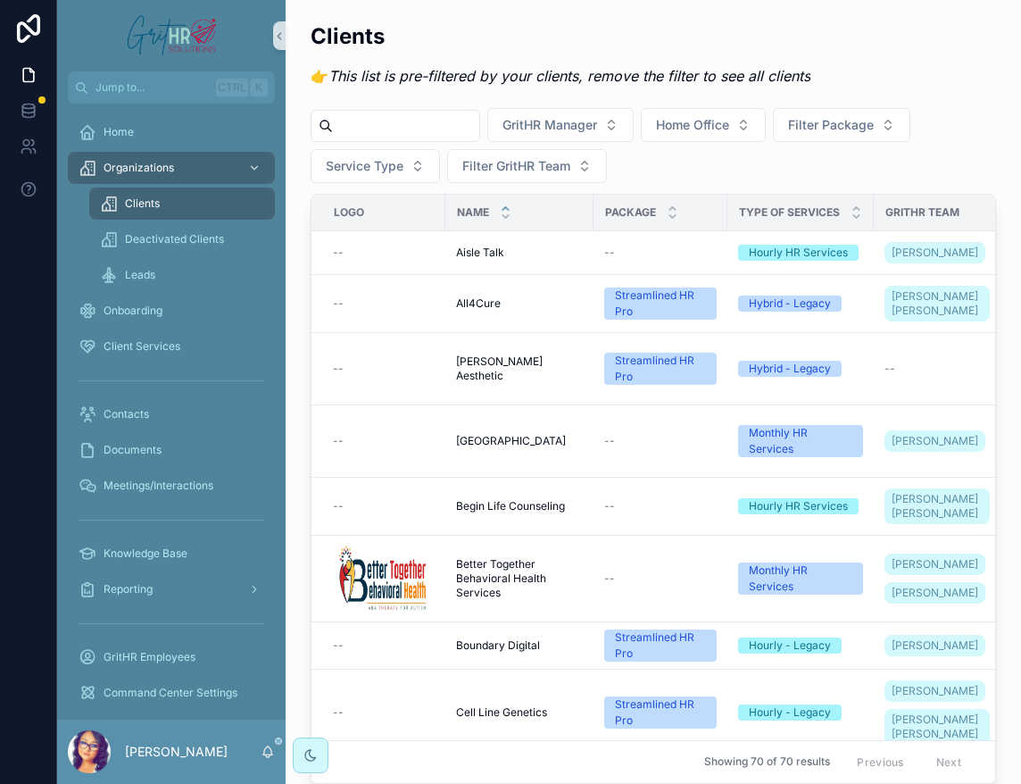
click at [432, 129] on input "scrollable content" at bounding box center [406, 125] width 146 height 25
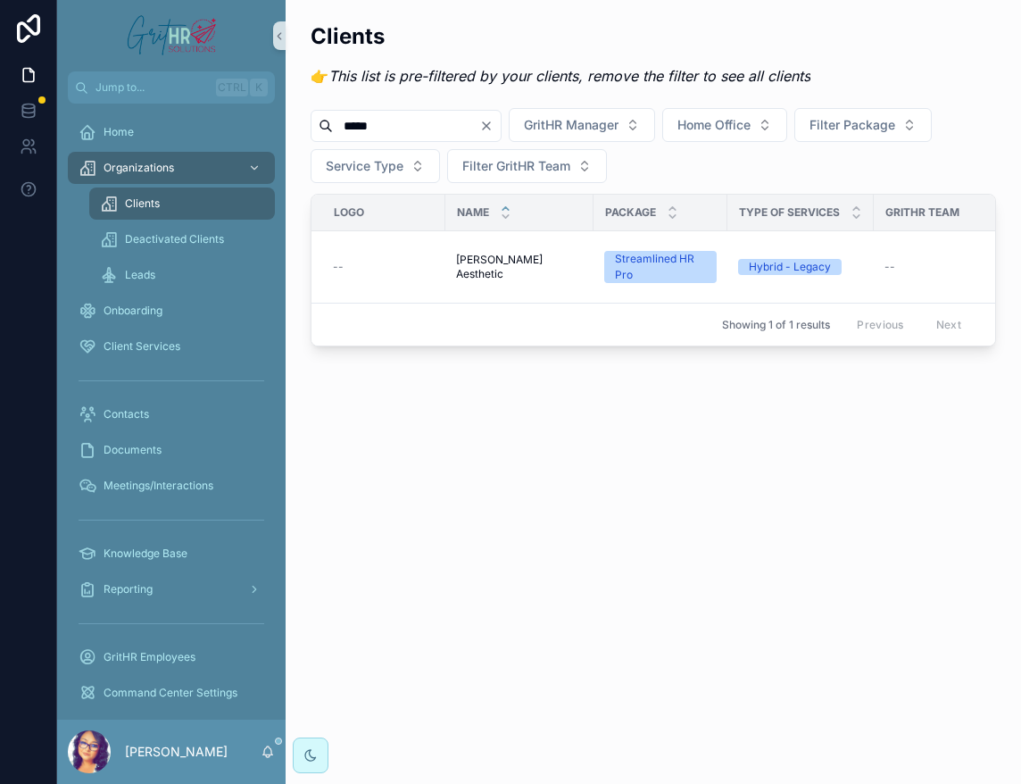
type input "*****"
click at [486, 263] on span "[PERSON_NAME] Aesthetic" at bounding box center [519, 267] width 127 height 29
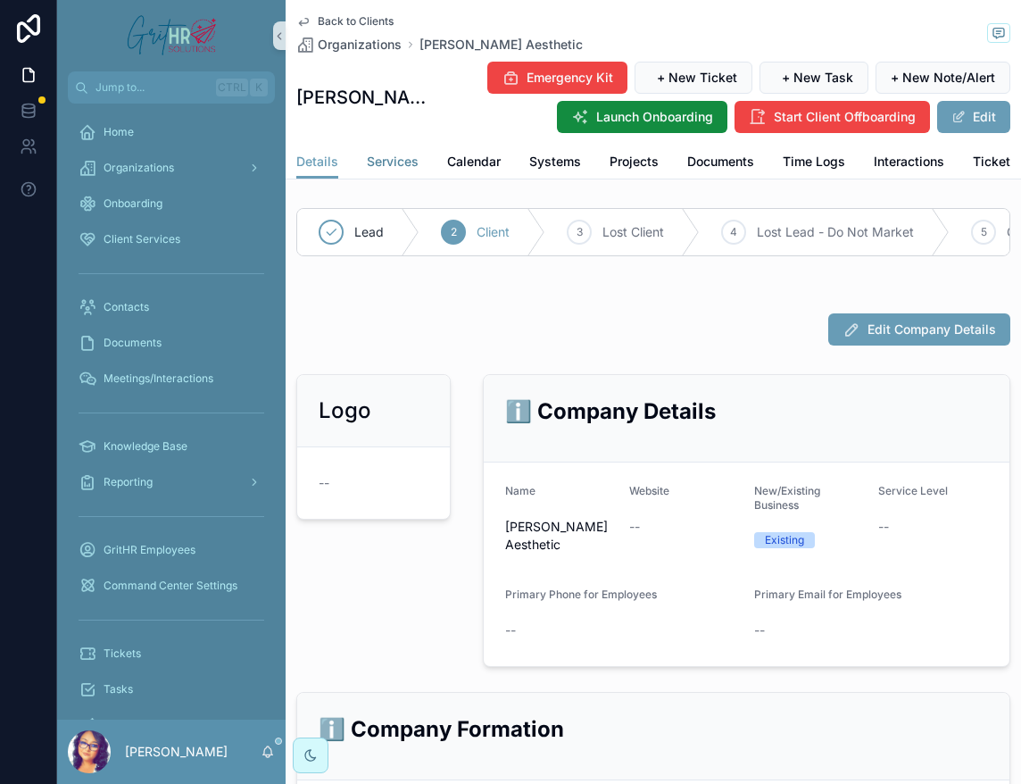
click at [400, 166] on span "Services" at bounding box center [393, 162] width 52 height 18
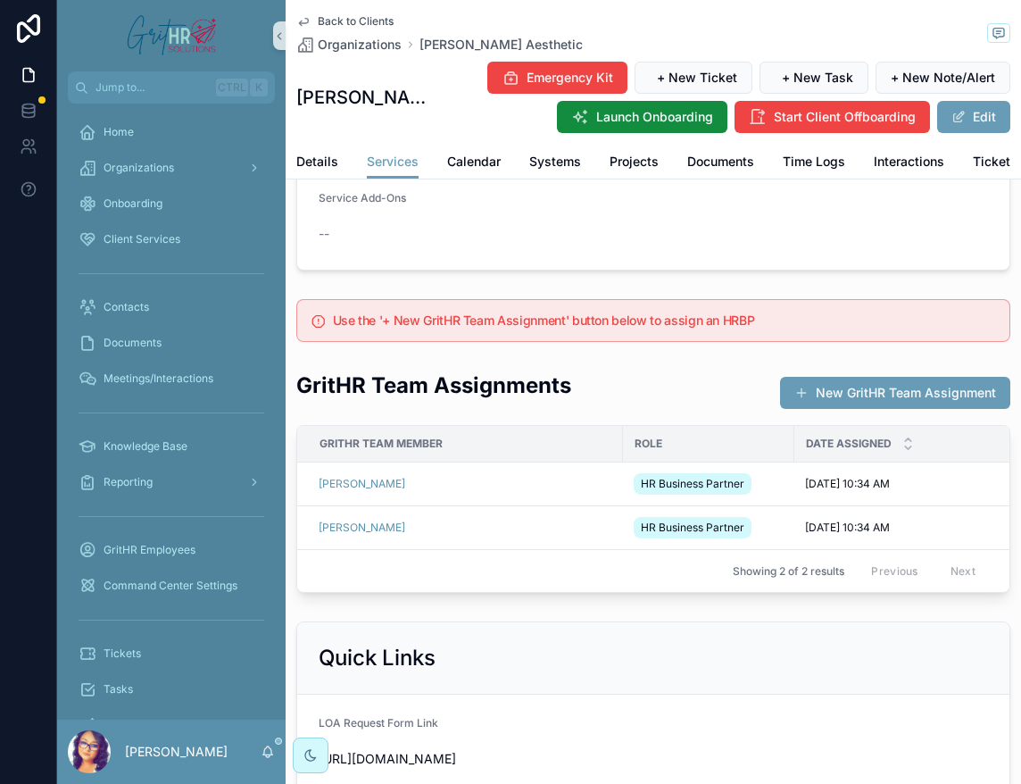
scroll to position [370, 0]
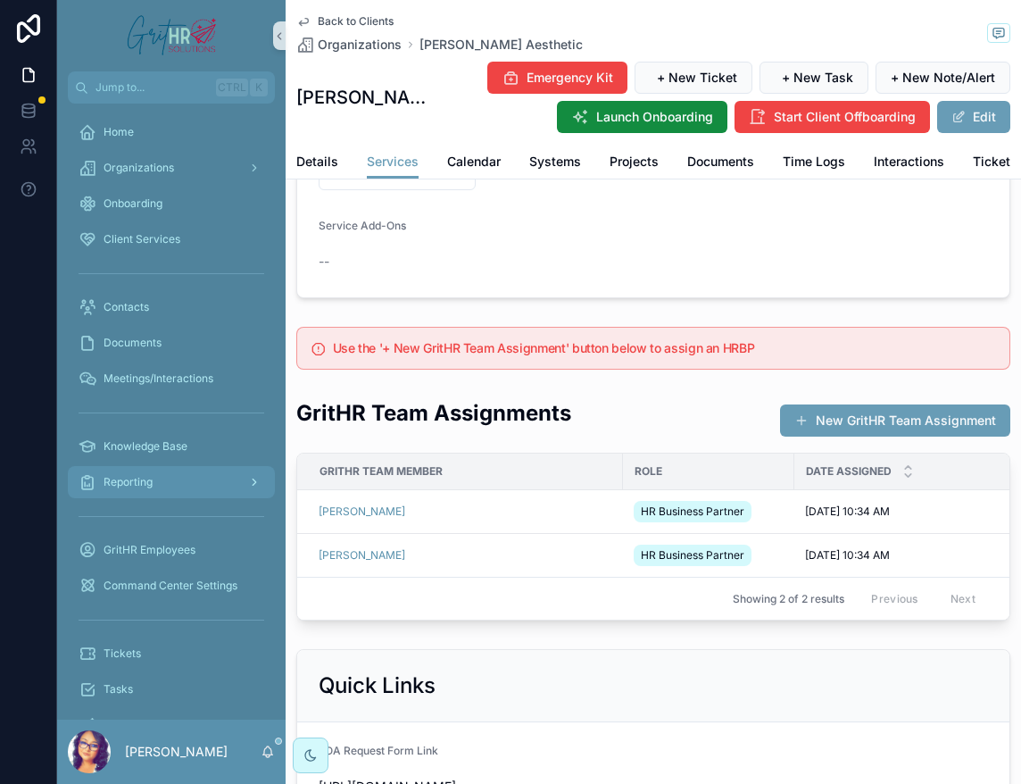
click at [127, 486] on span "Reporting" at bounding box center [128, 482] width 49 height 14
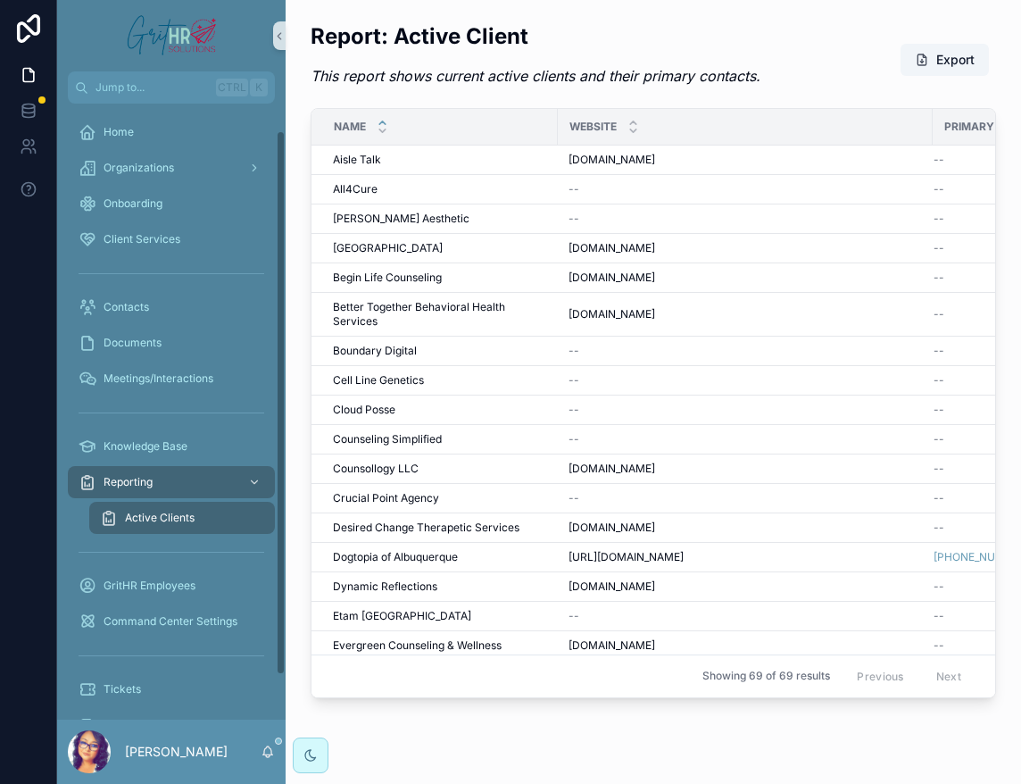
scroll to position [80, 0]
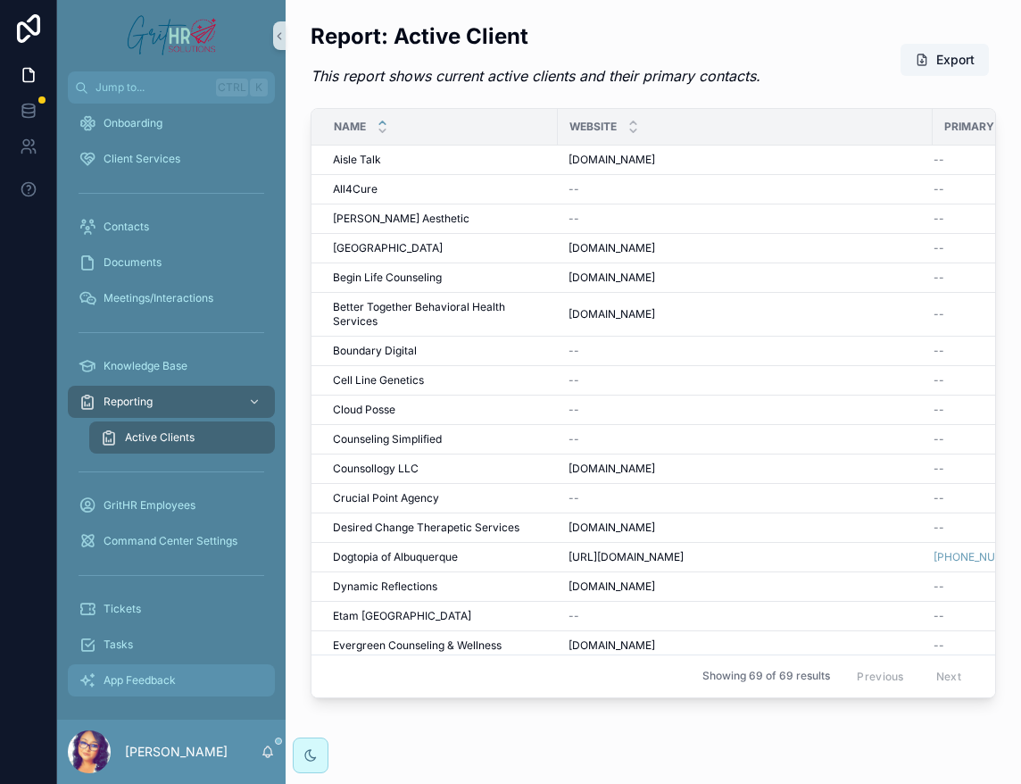
click at [176, 677] on span "App Feedback" at bounding box center [140, 680] width 72 height 14
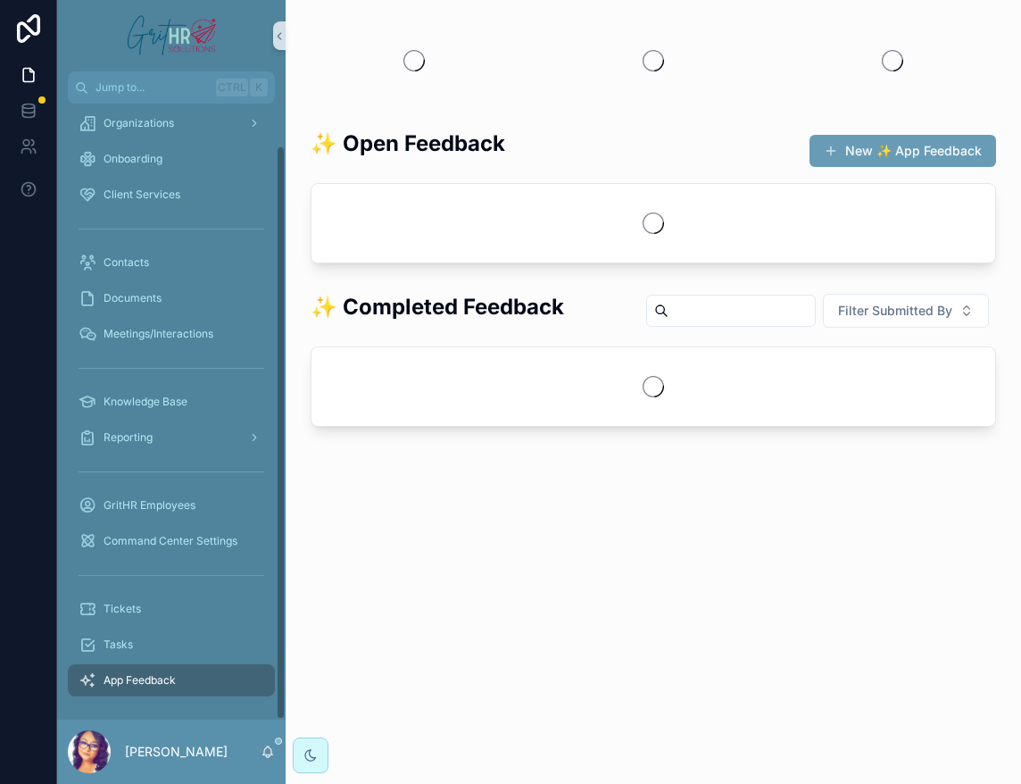
scroll to position [45, 0]
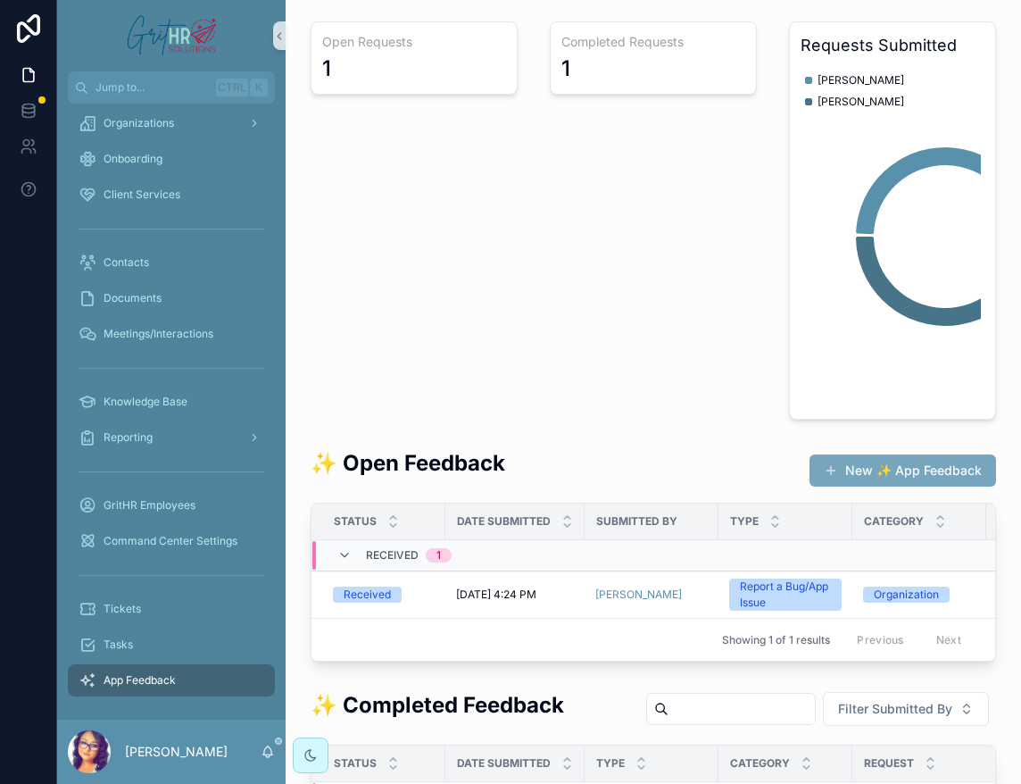
click at [857, 472] on button "New ✨ App Feedback" at bounding box center [903, 470] width 187 height 32
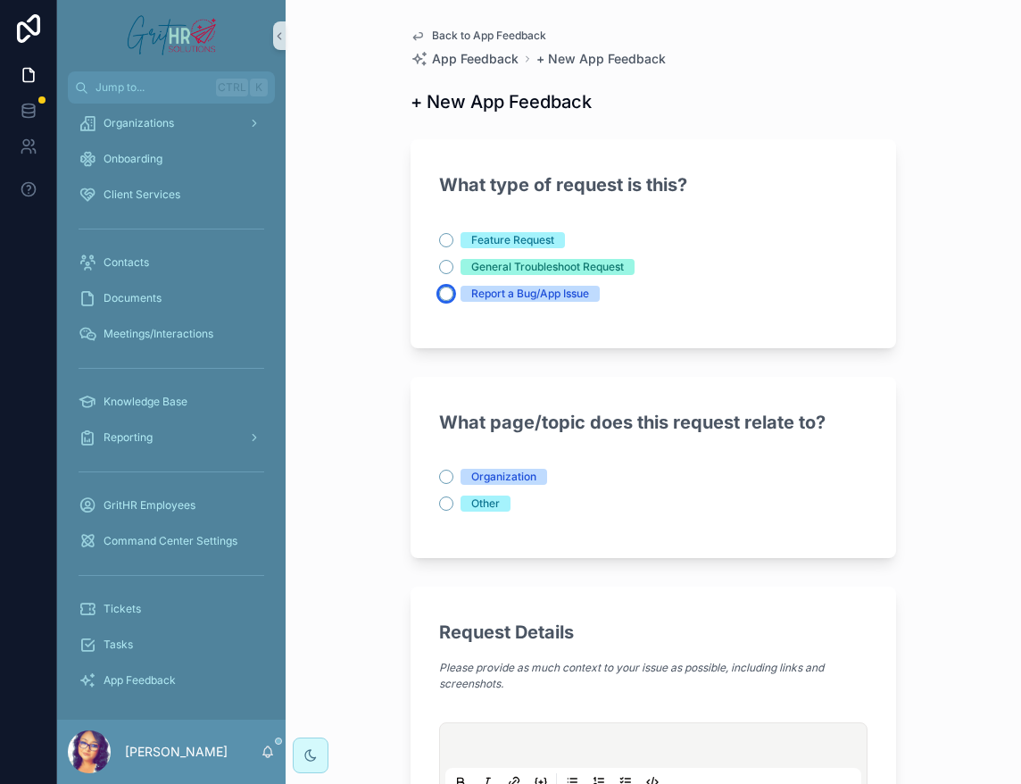
click at [439, 296] on button "Report a Bug/App Issue" at bounding box center [446, 294] width 14 height 14
click at [439, 476] on button "Organization" at bounding box center [446, 477] width 14 height 14
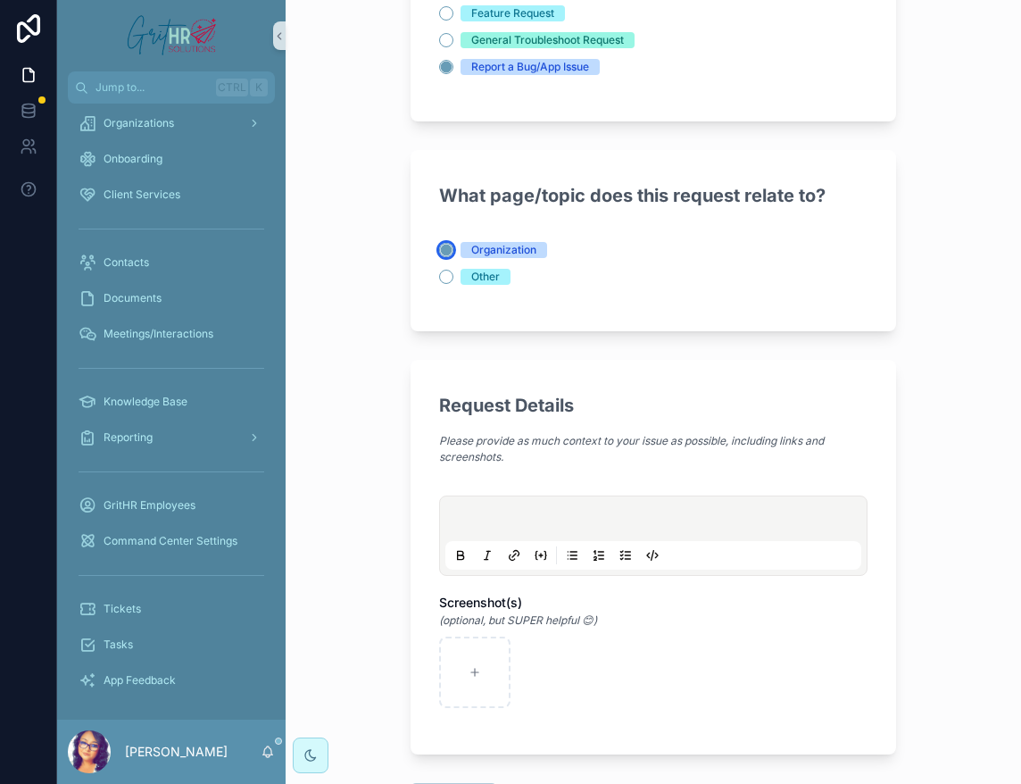
scroll to position [268, 0]
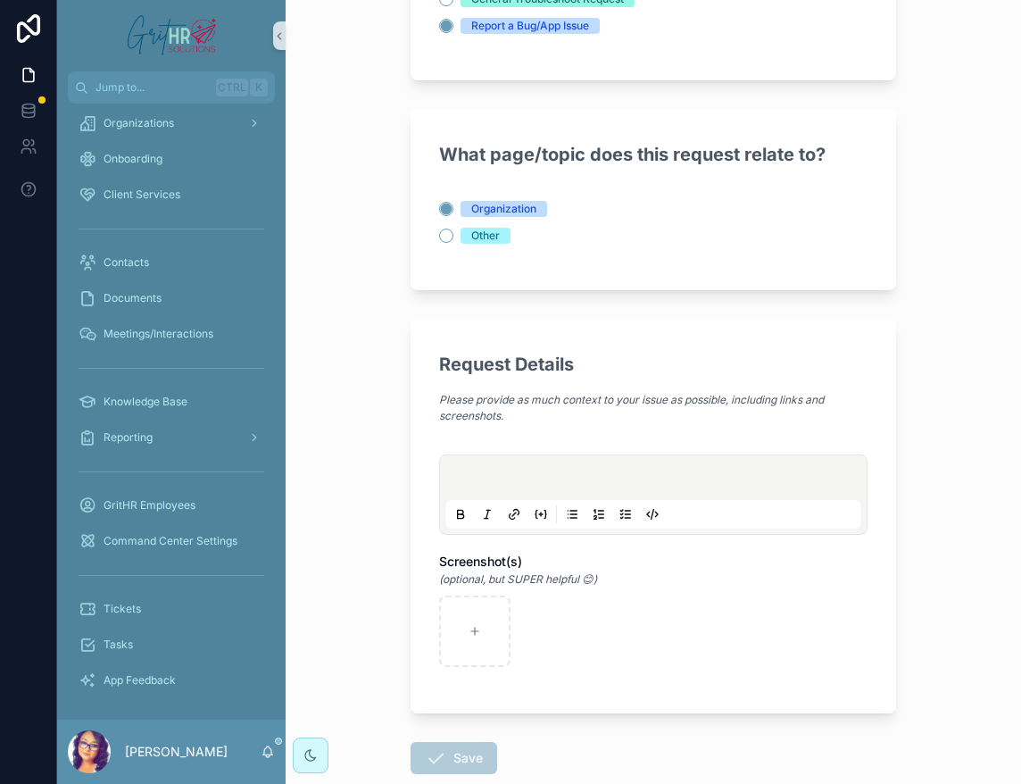
click at [465, 487] on p "scrollable content" at bounding box center [657, 480] width 416 height 18
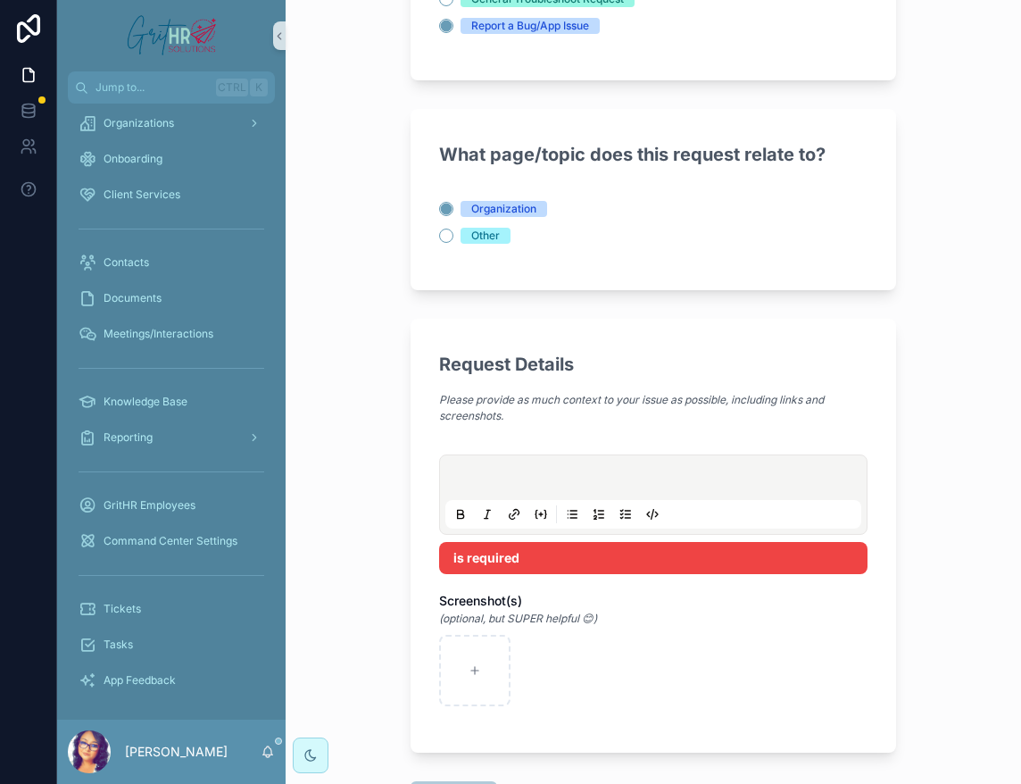
click at [857, 615] on div "Request Details Please provide as much context to your issue as possible, inclu…" at bounding box center [654, 536] width 486 height 434
click at [569, 653] on div "scrollable content" at bounding box center [653, 670] width 428 height 71
click at [483, 478] on p "scrollable content" at bounding box center [657, 480] width 416 height 18
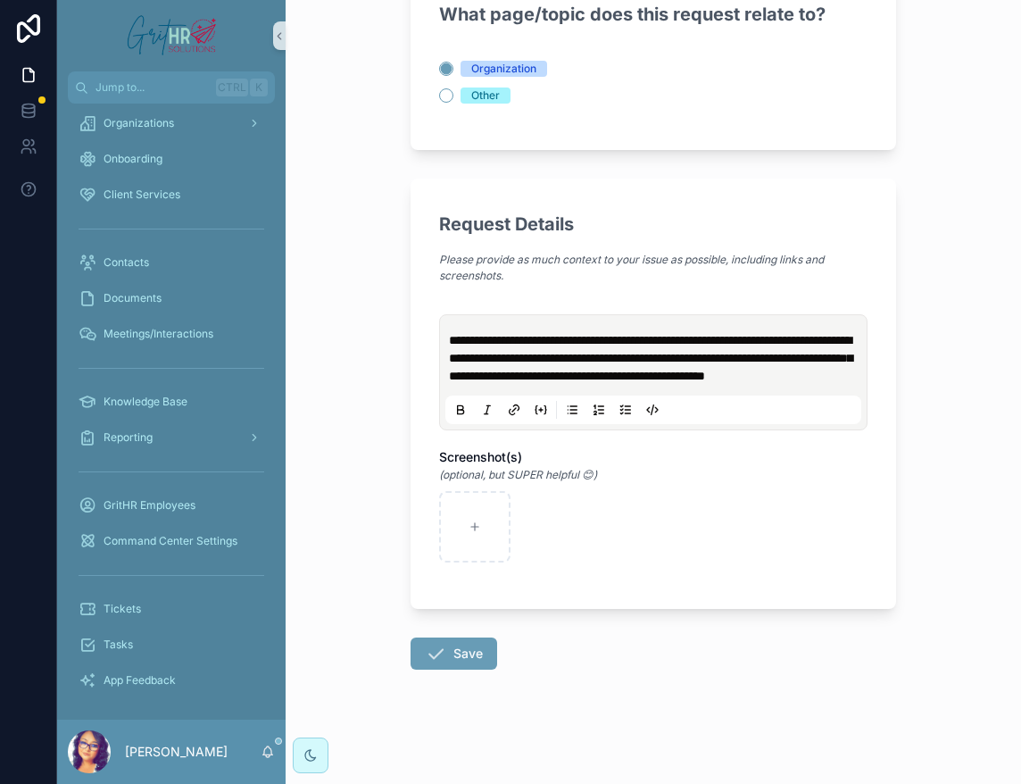
scroll to position [425, 0]
click at [464, 653] on button "Save" at bounding box center [454, 653] width 87 height 32
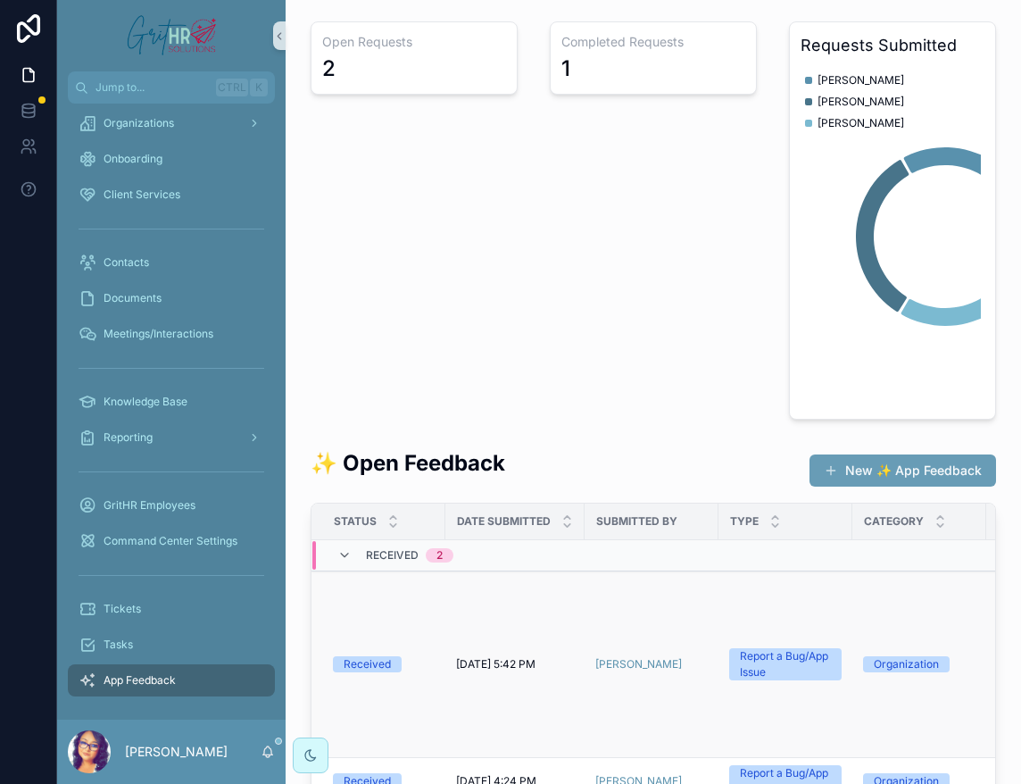
click at [385, 656] on div "Received" at bounding box center [367, 664] width 47 height 16
